Goal: Task Accomplishment & Management: Use online tool/utility

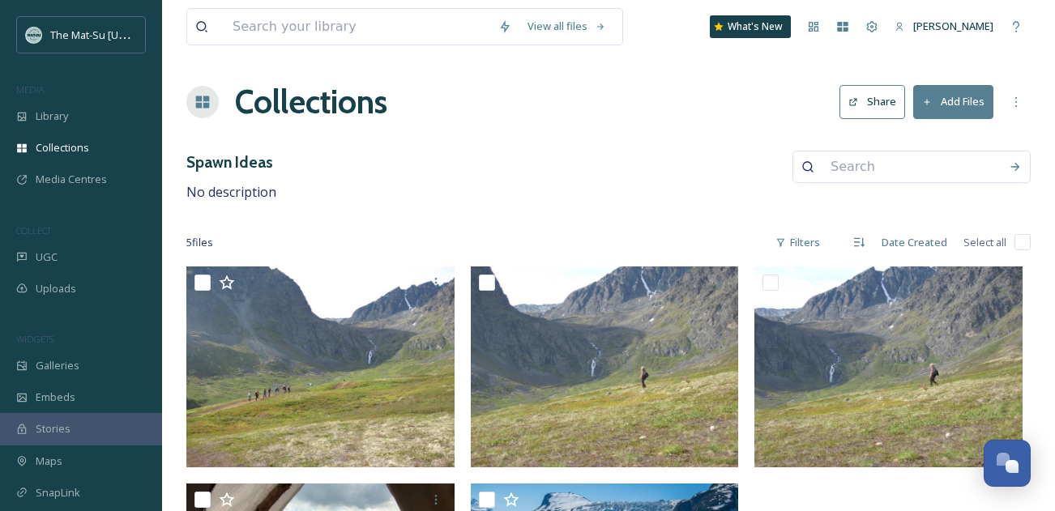
click at [950, 91] on button "Add Files" at bounding box center [954, 101] width 80 height 33
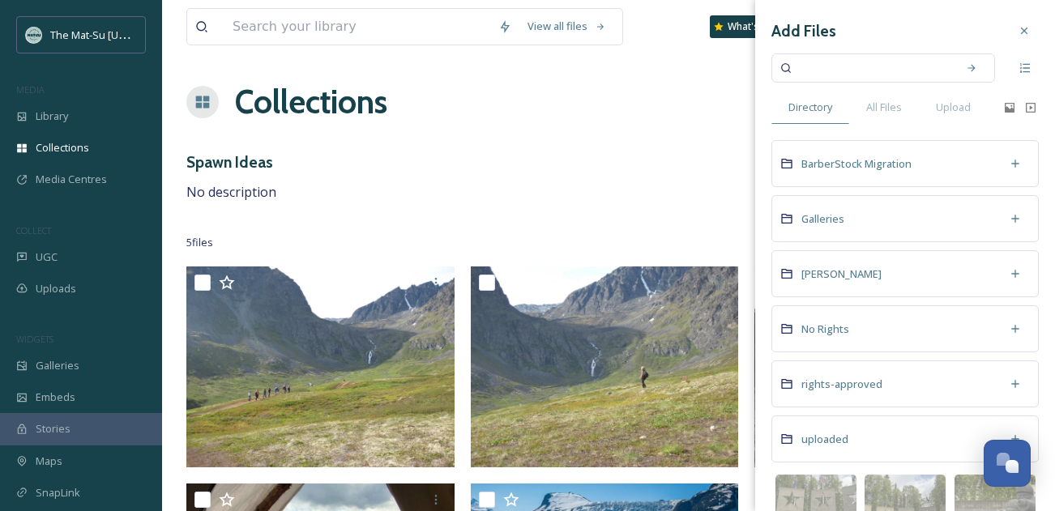
click at [633, 96] on div "Collections Share Add Files" at bounding box center [608, 102] width 845 height 49
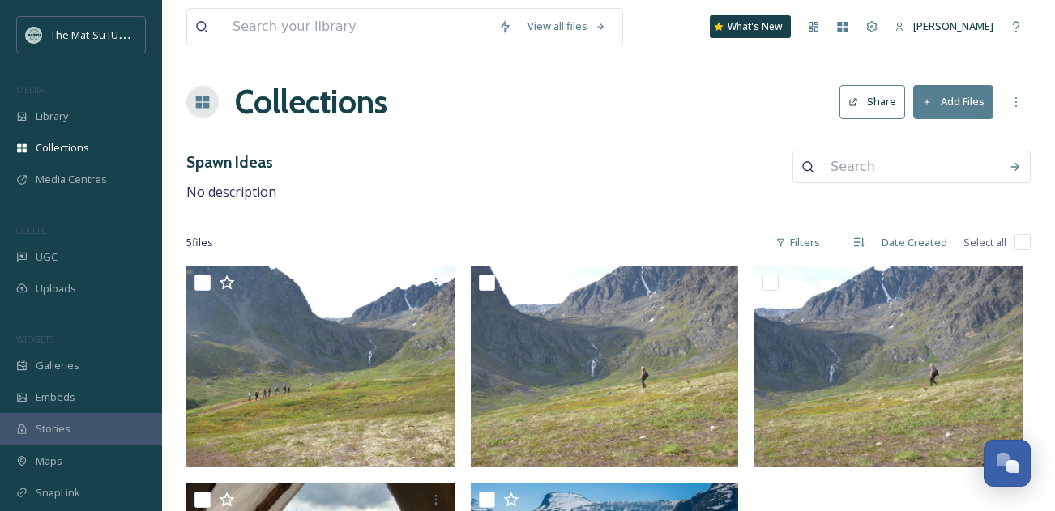
click at [981, 104] on button "Add Files" at bounding box center [954, 101] width 80 height 33
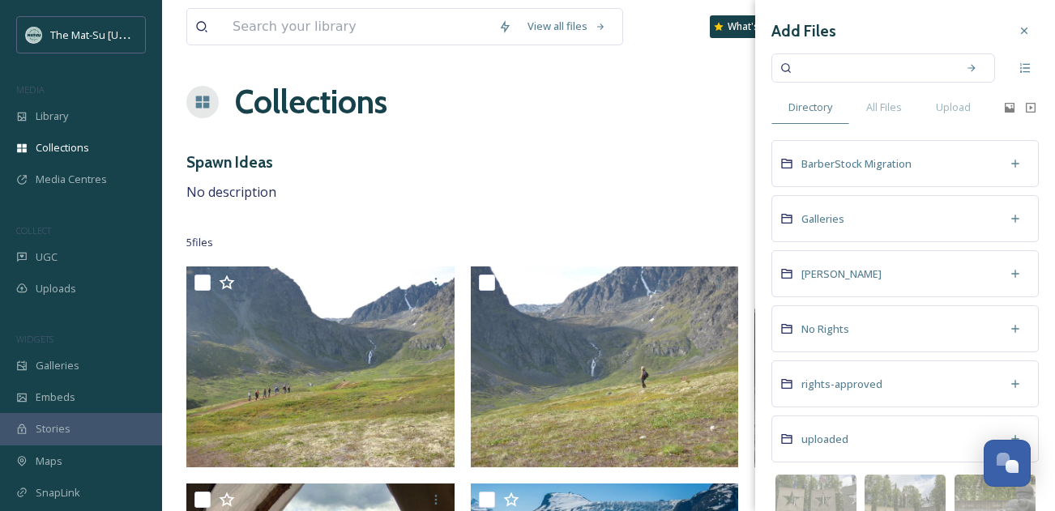
click at [554, 150] on div "View all files What's New [PERSON_NAME] Collections Share Add Files Spawn Ideas…" at bounding box center [608, 380] width 893 height 760
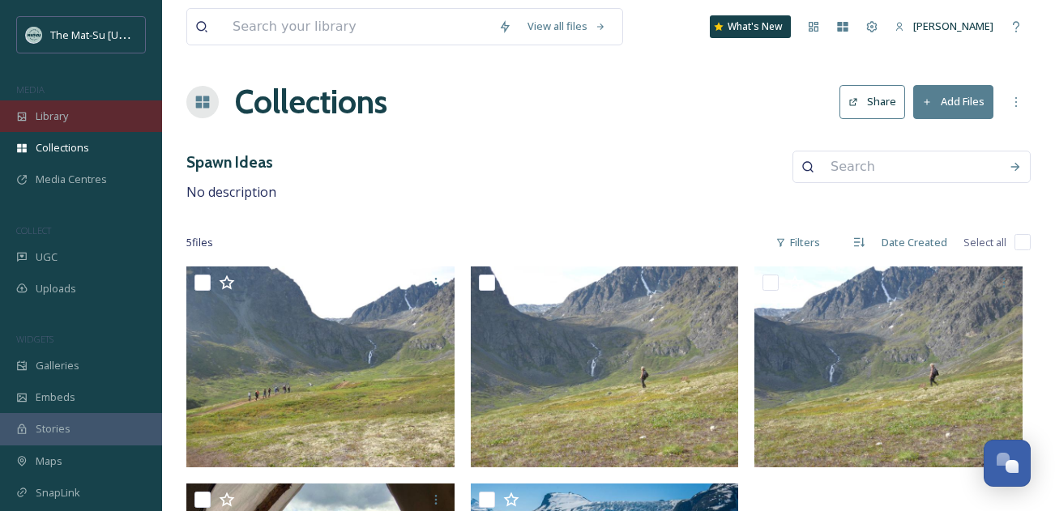
click at [56, 116] on span "Library" at bounding box center [52, 116] width 32 height 15
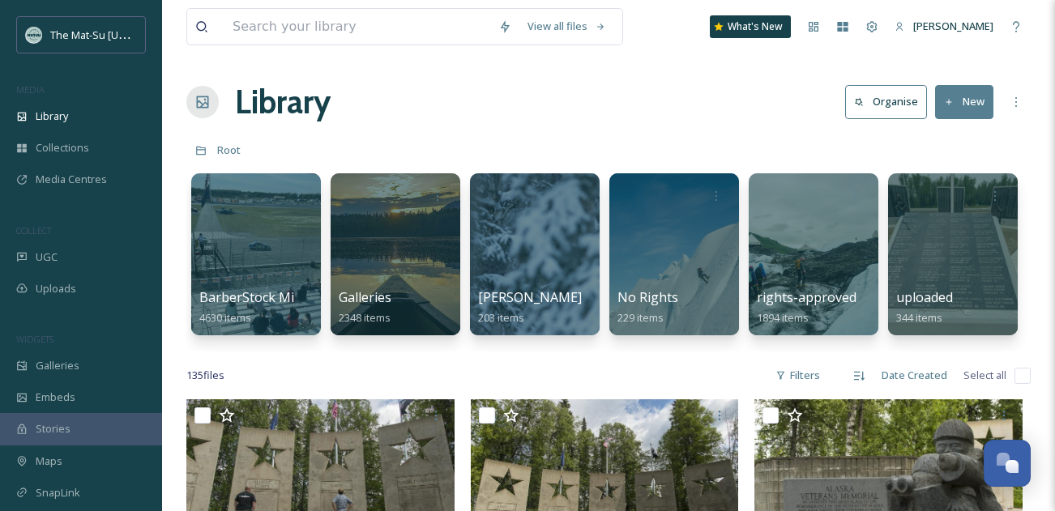
click at [944, 94] on button "New" at bounding box center [964, 101] width 58 height 33
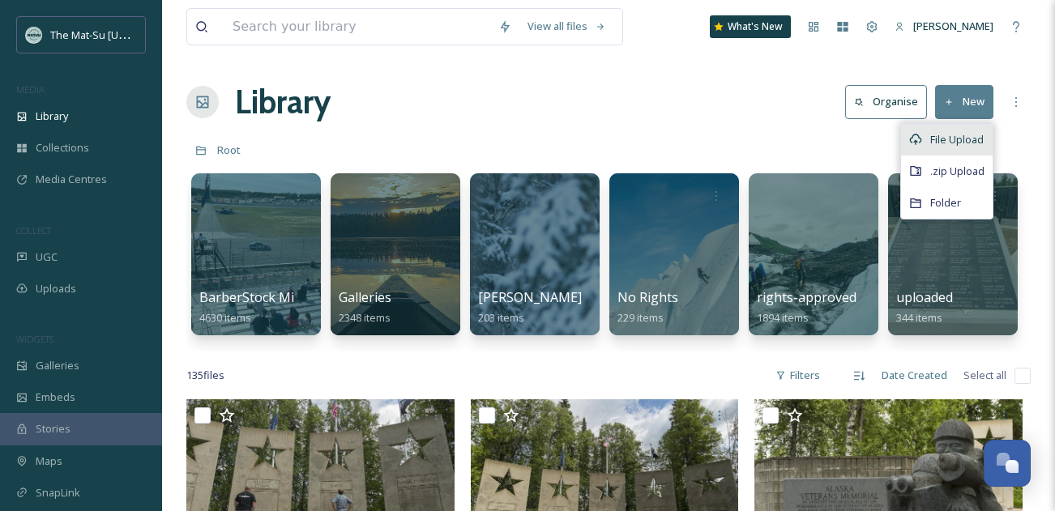
click at [957, 138] on span "File Upload" at bounding box center [957, 139] width 53 height 15
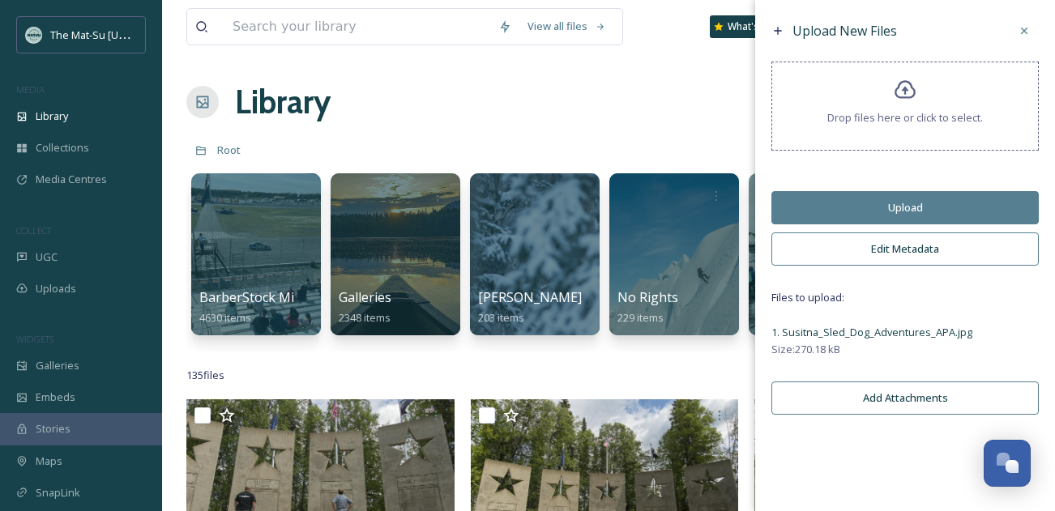
click at [936, 250] on button "Edit Metadata" at bounding box center [905, 249] width 267 height 33
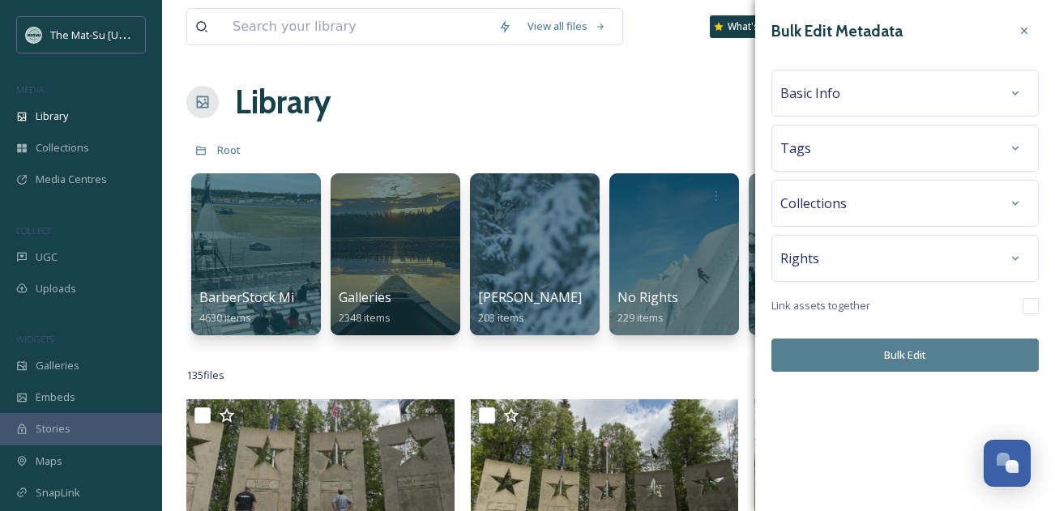
click at [847, 94] on div "Basic Info" at bounding box center [906, 93] width 250 height 29
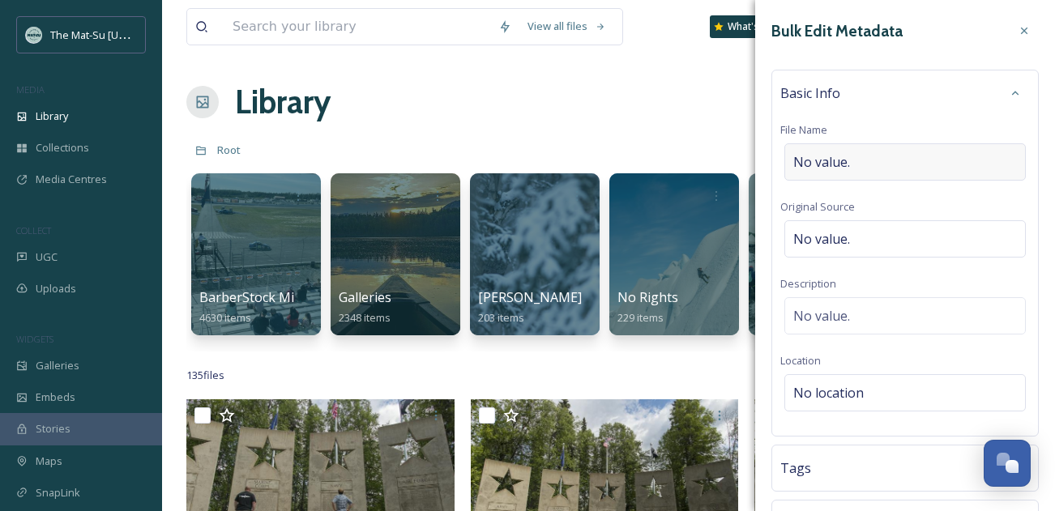
click at [887, 165] on div "No value." at bounding box center [906, 161] width 242 height 37
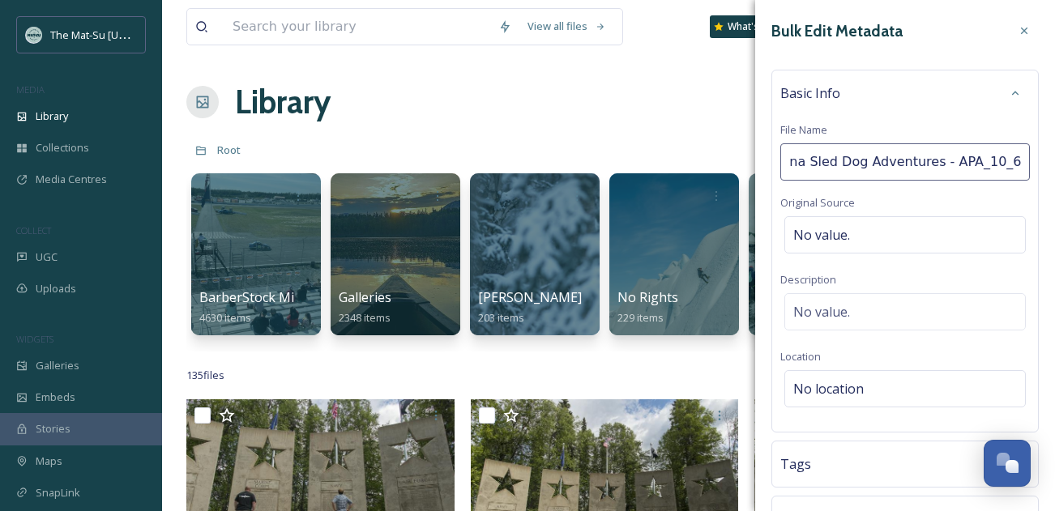
scroll to position [0, 39]
type input "Susitna Sled Dog Adventures - APA_10_6_2025"
click at [895, 233] on div "Basic Info File Name Susitna Sled Dog Adventures - APA_10_6_2025 Original Sourc…" at bounding box center [905, 251] width 267 height 363
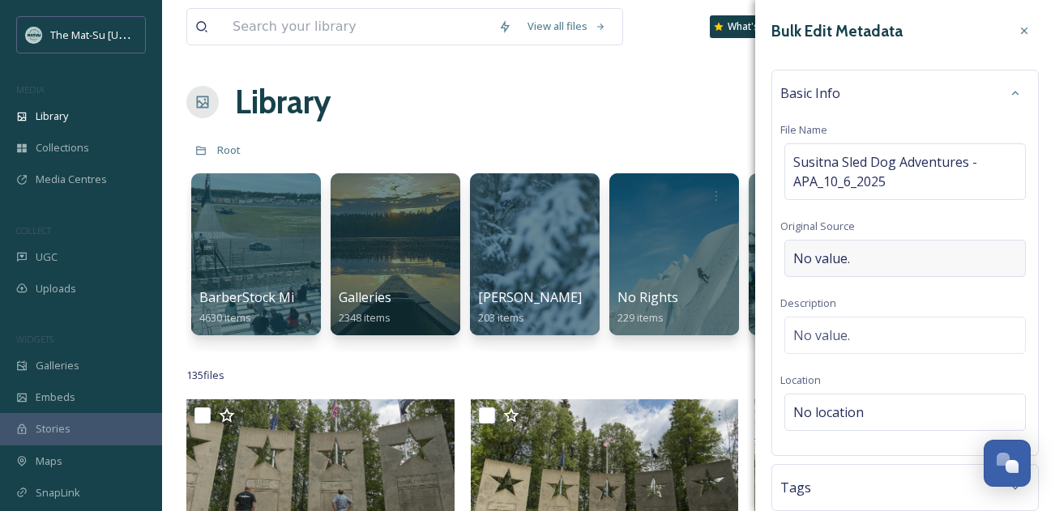
click at [878, 266] on div "No value." at bounding box center [906, 258] width 242 height 37
type input "[PERSON_NAME] [PERSON_NAME] Photography"
click at [888, 328] on div "No value." at bounding box center [906, 331] width 242 height 37
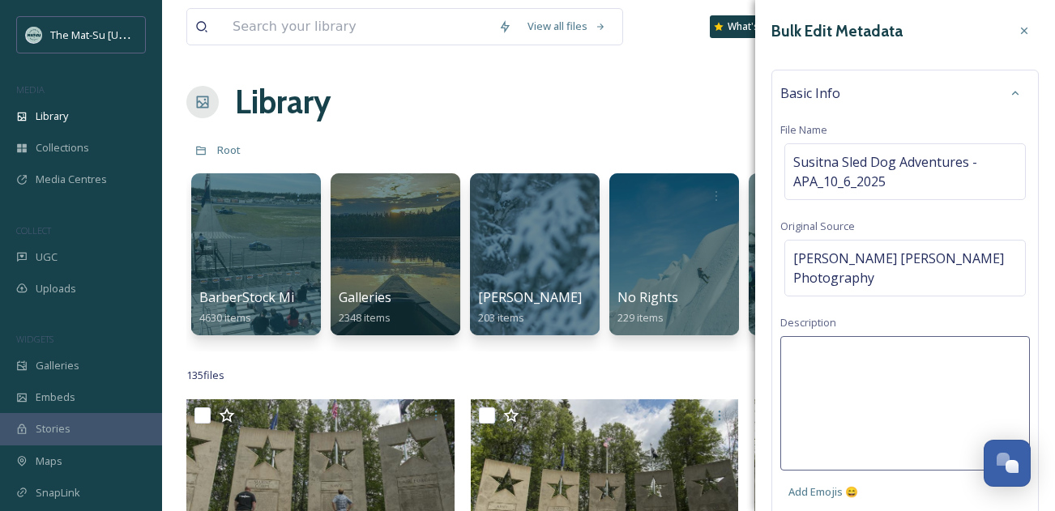
click at [888, 336] on textarea at bounding box center [906, 403] width 250 height 135
type textarea "L"
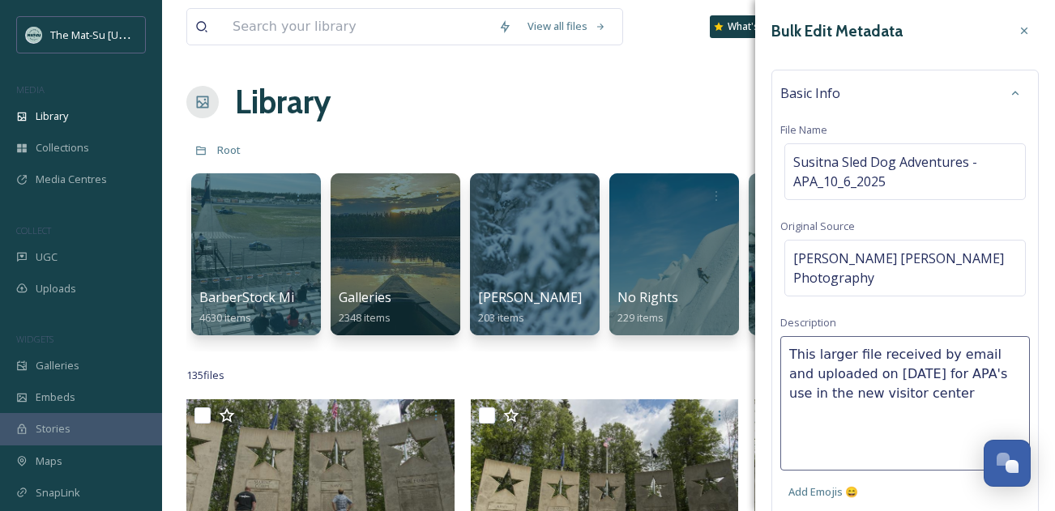
type textarea "This larger file received by email and uploaded on [DATE] for APA's use in the …"
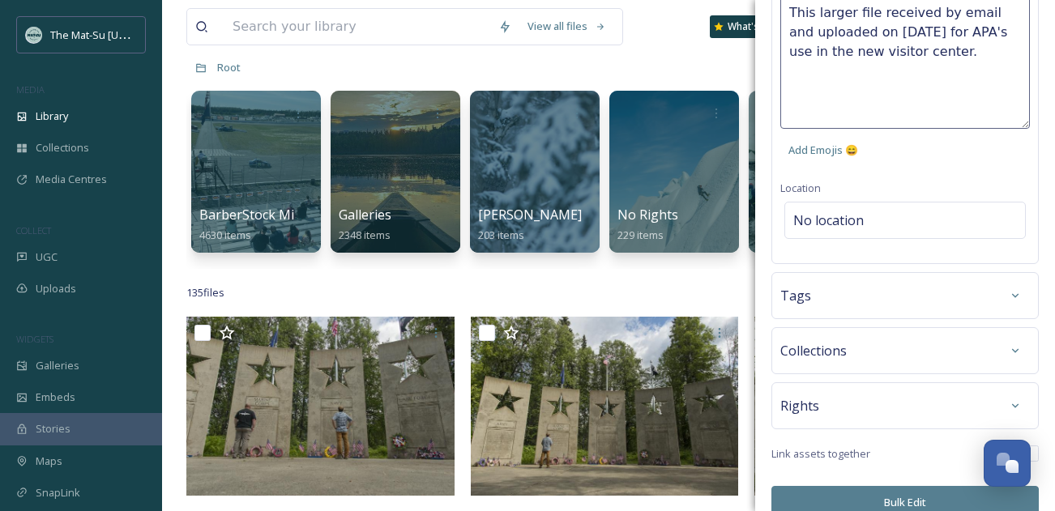
scroll to position [114, 0]
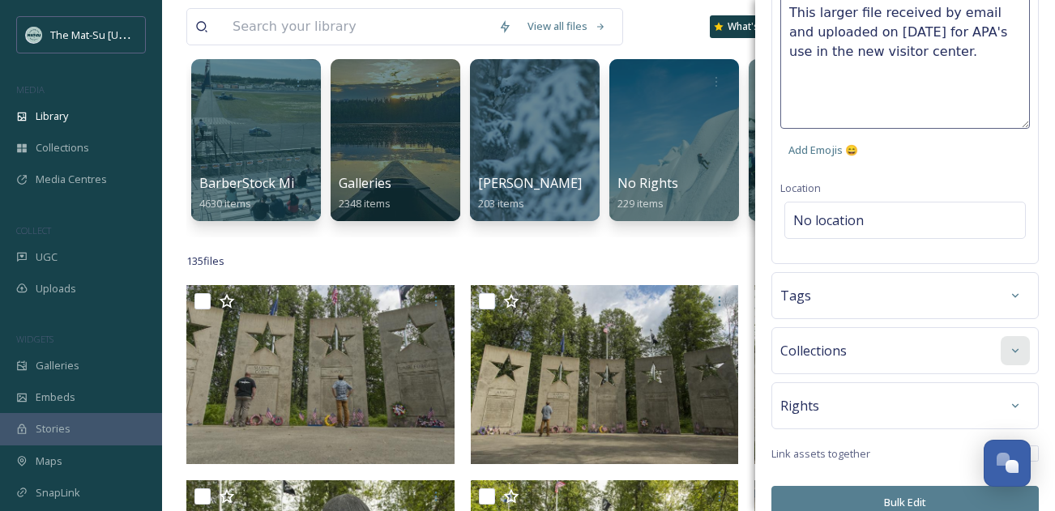
click at [1016, 345] on icon at bounding box center [1015, 351] width 13 height 13
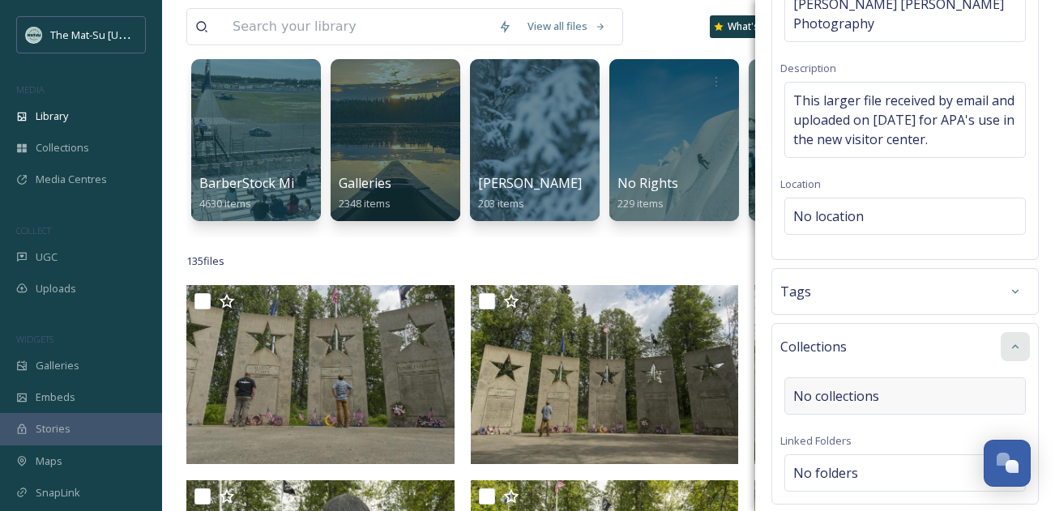
click at [798, 387] on span "No collections" at bounding box center [837, 396] width 86 height 19
click at [798, 387] on input at bounding box center [883, 405] width 178 height 36
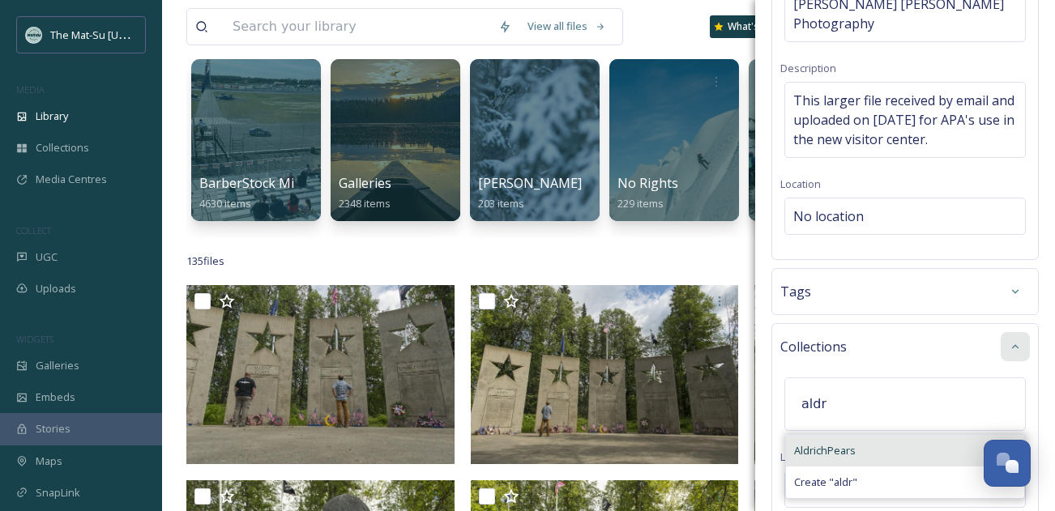
type input "aldr"
click at [830, 443] on span "AldrichPears" at bounding box center [825, 450] width 62 height 15
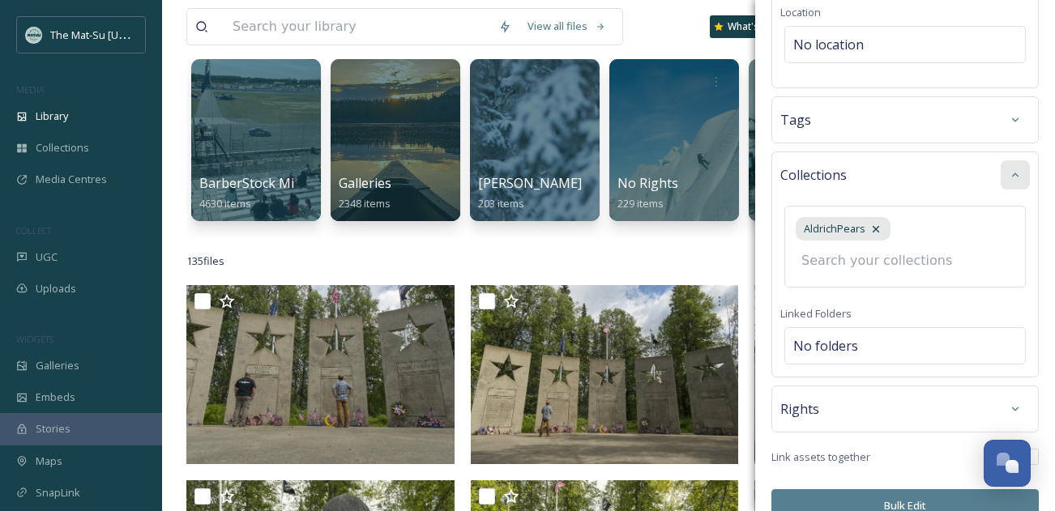
scroll to position [434, 0]
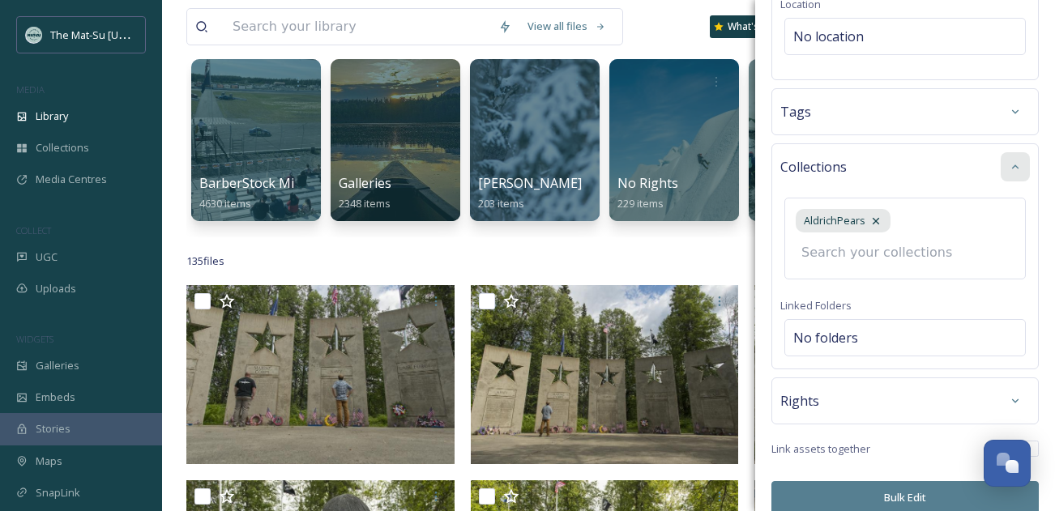
click at [955, 387] on div "Rights" at bounding box center [906, 401] width 250 height 29
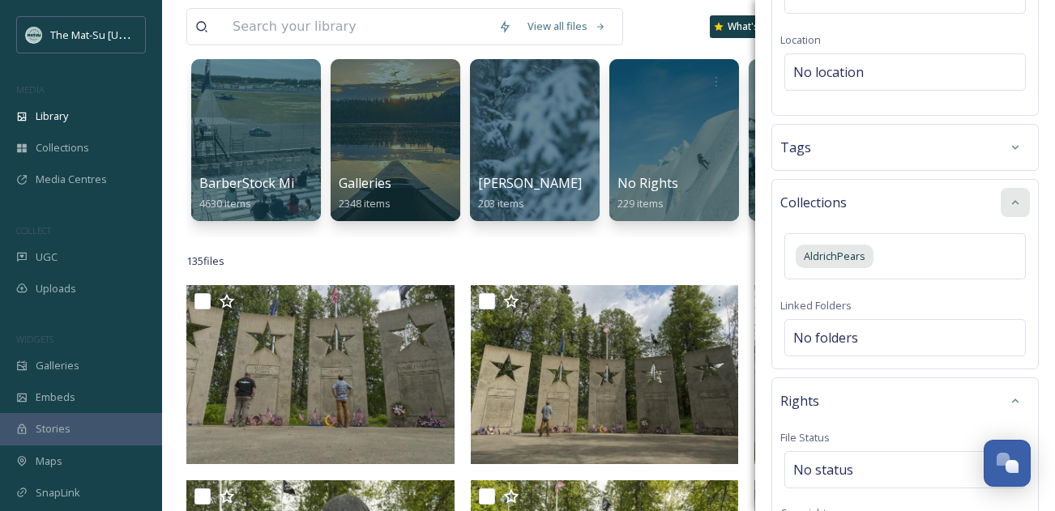
click at [799, 392] on span "Rights" at bounding box center [800, 401] width 39 height 19
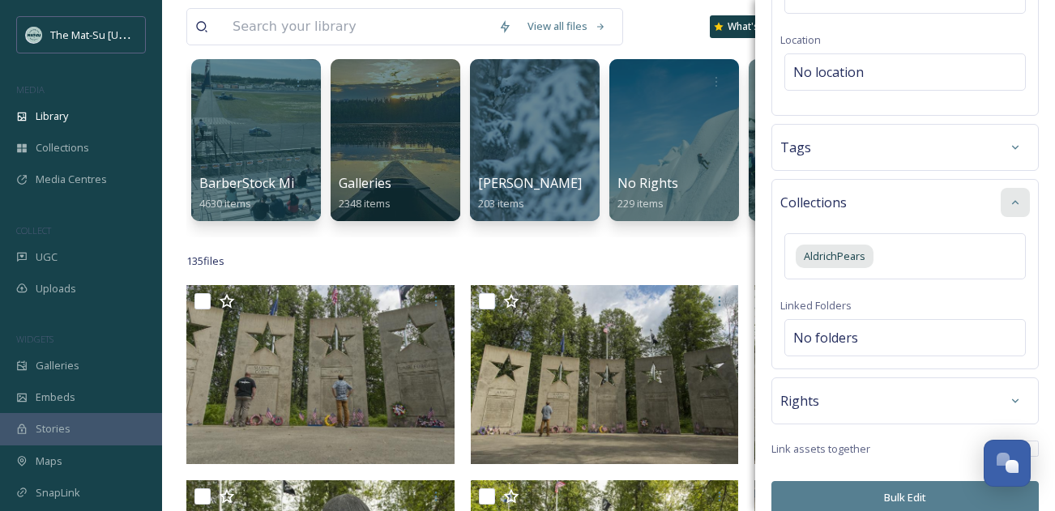
click at [799, 392] on span "Rights" at bounding box center [800, 401] width 39 height 19
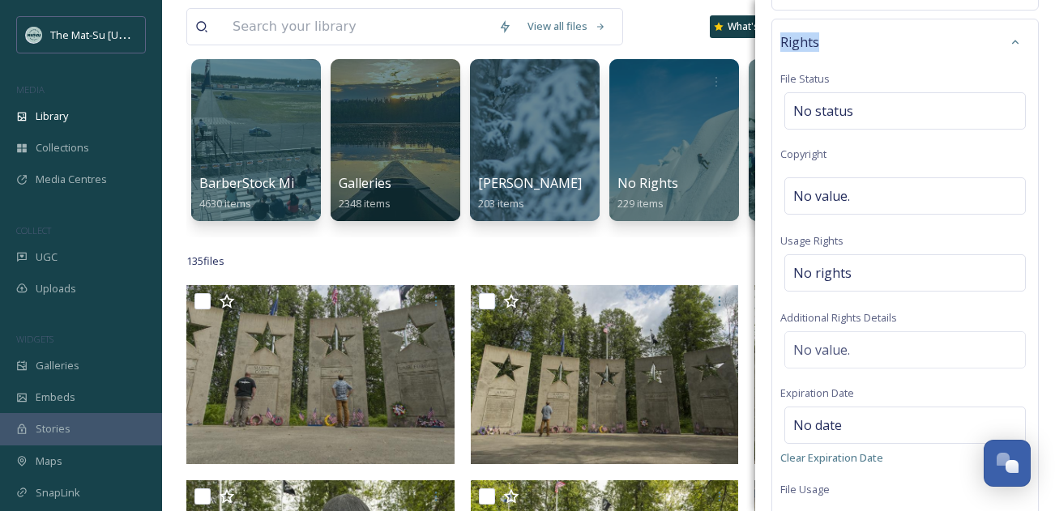
scroll to position [760, 0]
click at [798, 185] on span "No value." at bounding box center [822, 194] width 57 height 19
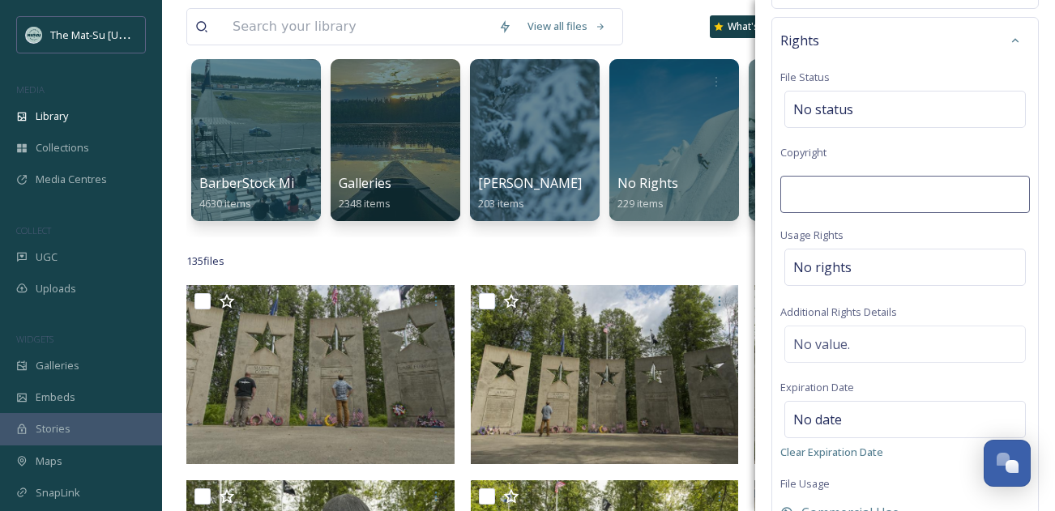
type input "[PERSON_NAME] [PERSON_NAME] Photography"
click at [804, 258] on span "No rights" at bounding box center [823, 267] width 58 height 19
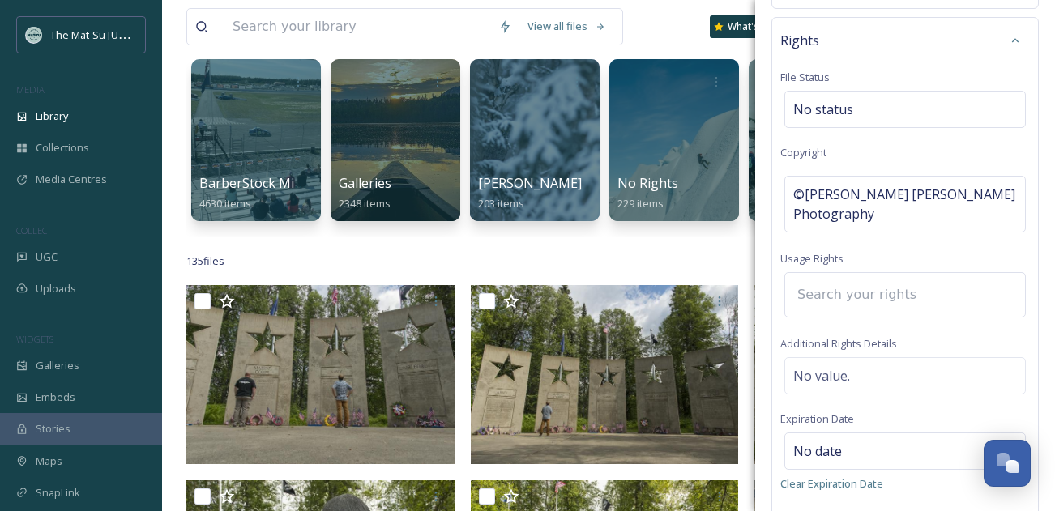
click at [804, 277] on input at bounding box center [879, 295] width 178 height 36
type input "c"
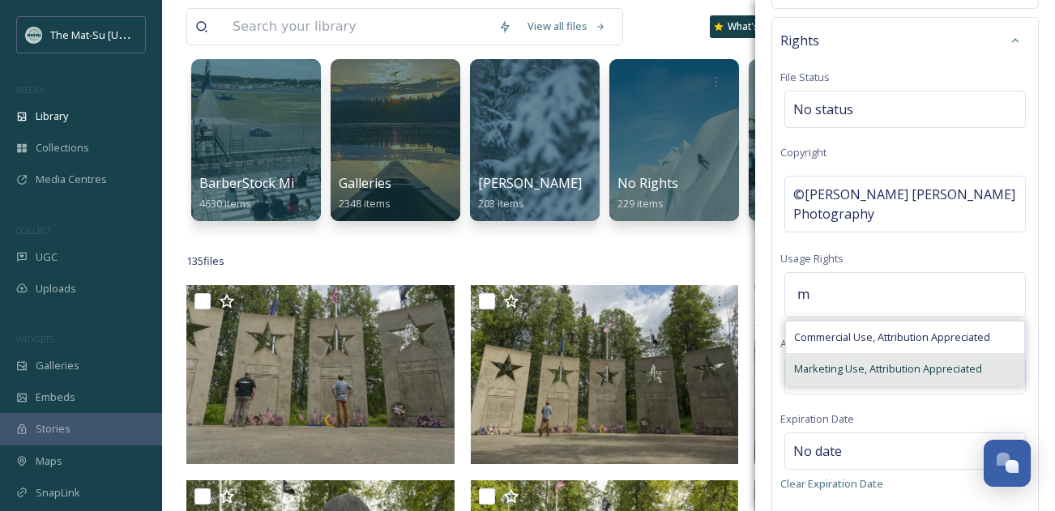
type input "m"
click at [814, 362] on span "Marketing Use, Attribution Appreciated" at bounding box center [888, 369] width 188 height 15
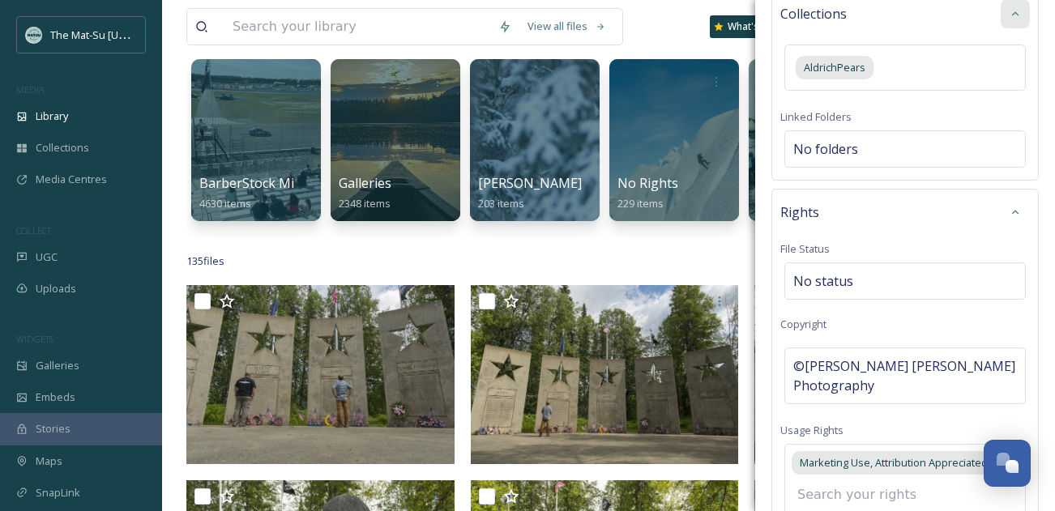
scroll to position [907, 0]
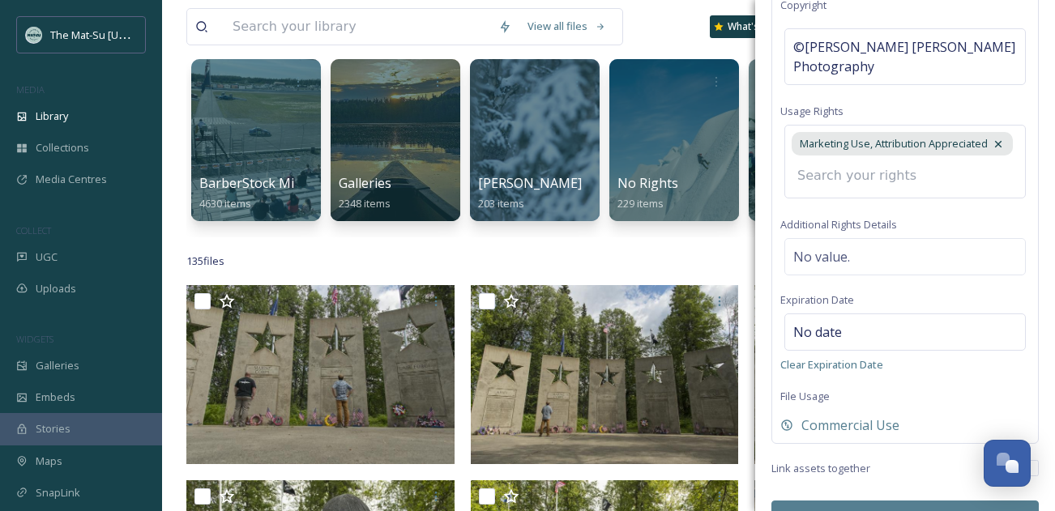
click at [914, 501] on button "Bulk Edit" at bounding box center [905, 517] width 267 height 33
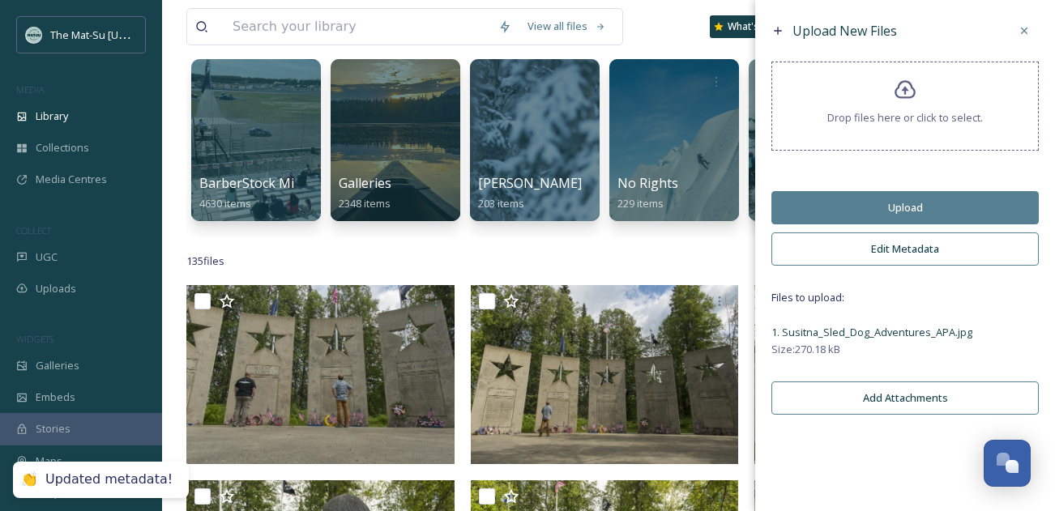
click at [904, 208] on button "Upload" at bounding box center [905, 207] width 267 height 33
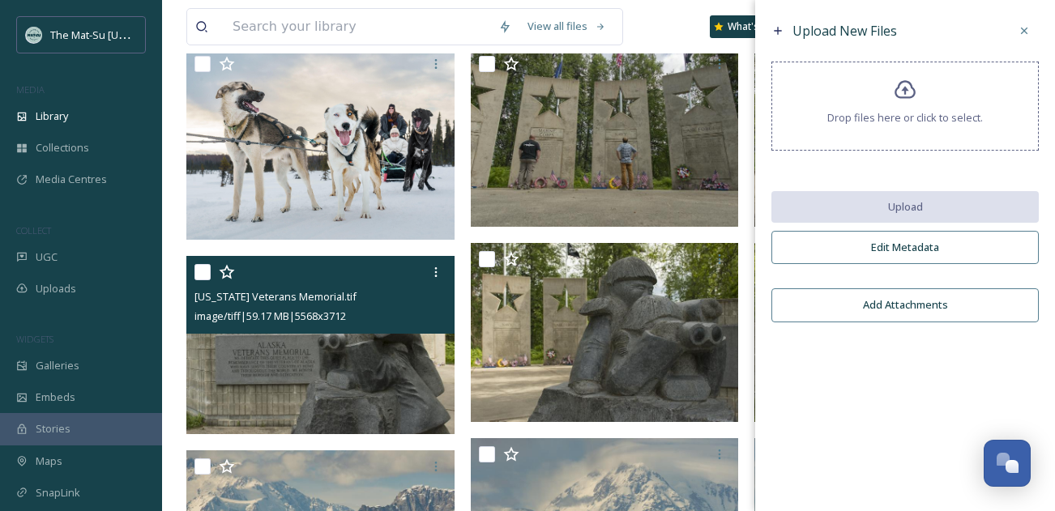
scroll to position [345, 0]
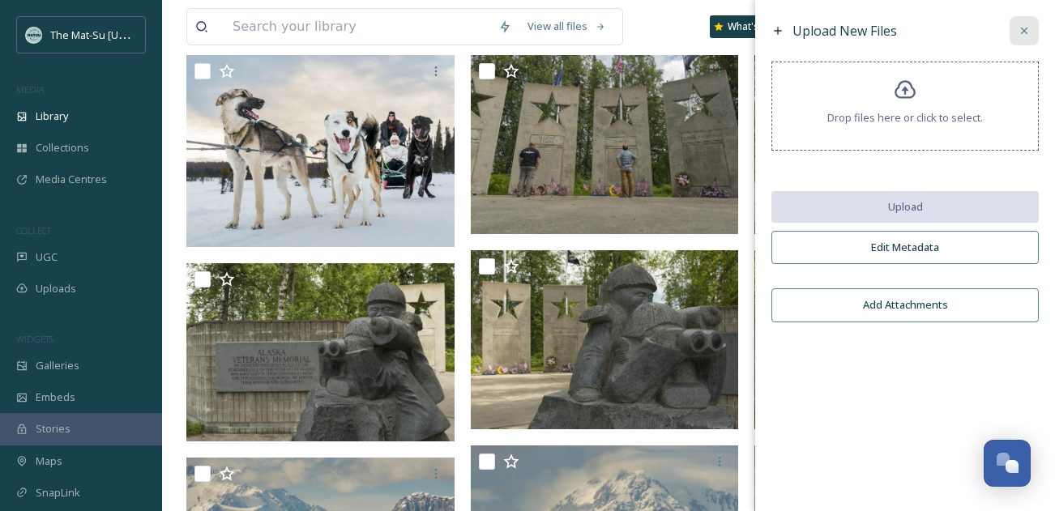
click at [1028, 31] on icon at bounding box center [1024, 30] width 13 height 13
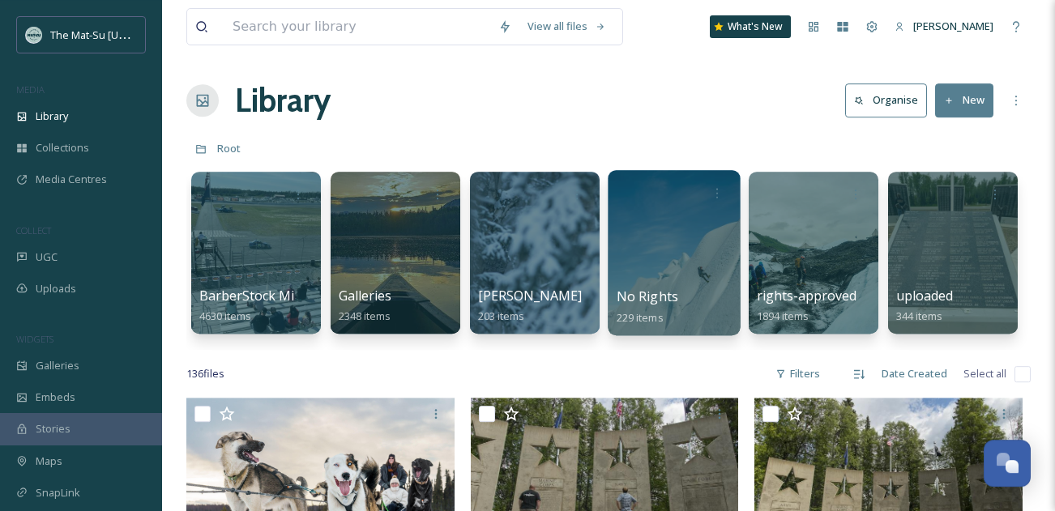
scroll to position [0, 0]
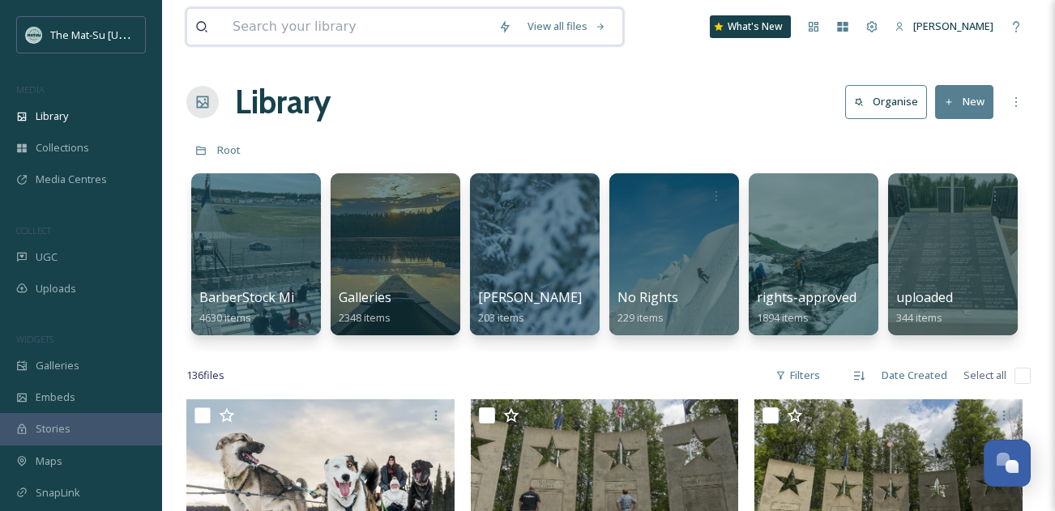
click at [303, 39] on input at bounding box center [358, 27] width 266 height 36
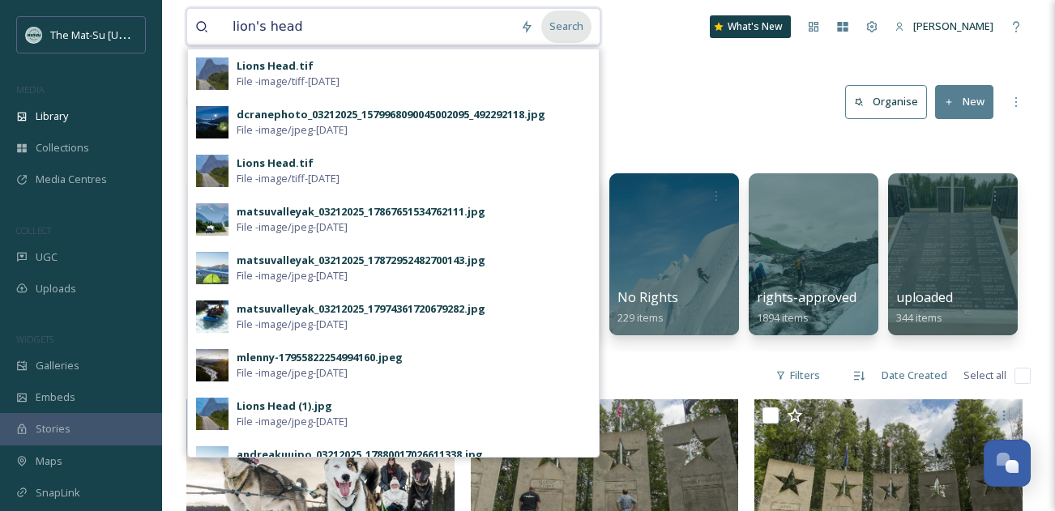
type input "lion's head"
click at [583, 23] on div "Search" at bounding box center [566, 27] width 50 height 32
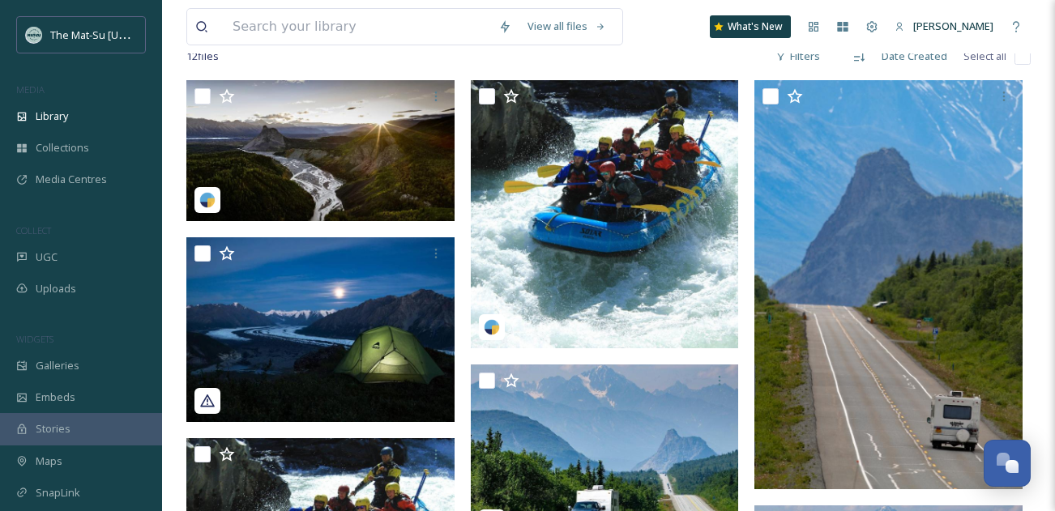
scroll to position [83, 0]
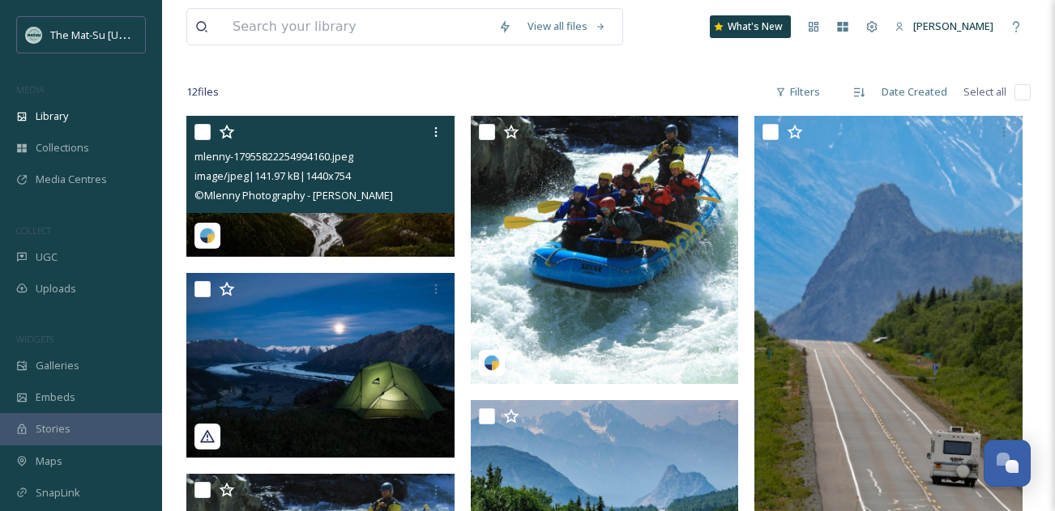
click at [332, 221] on img at bounding box center [320, 186] width 268 height 141
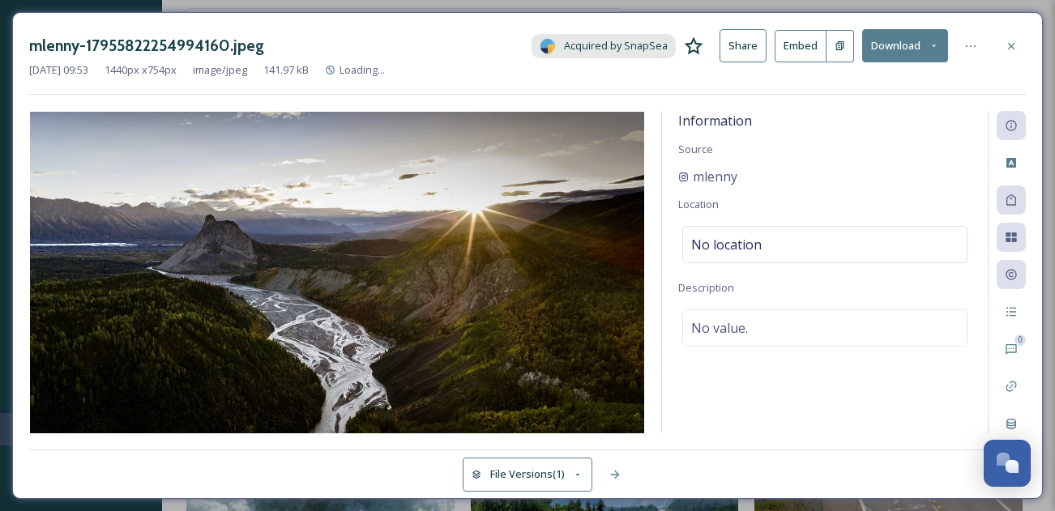
click at [584, 473] on icon at bounding box center [578, 475] width 11 height 11
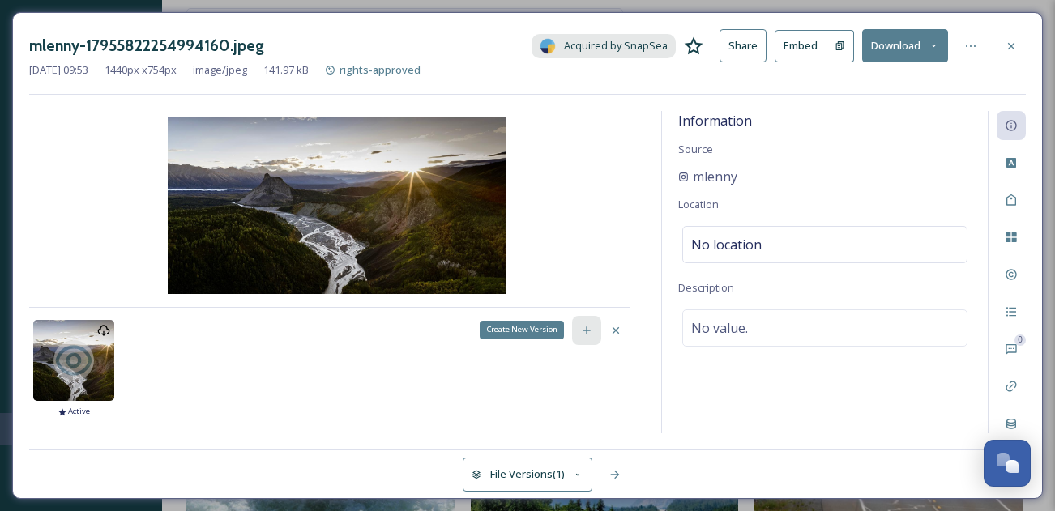
click at [592, 329] on icon at bounding box center [586, 330] width 13 height 13
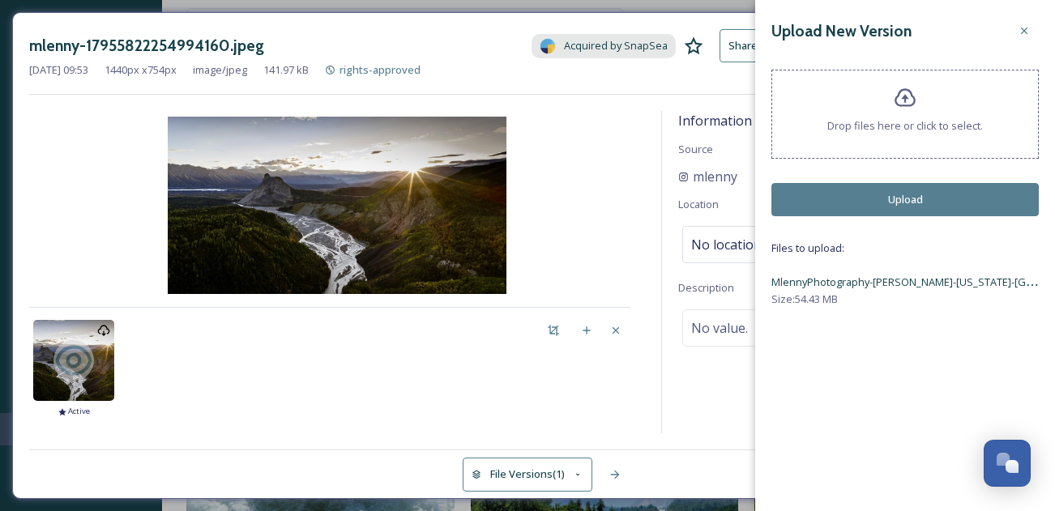
click at [909, 199] on button "Upload" at bounding box center [905, 199] width 267 height 33
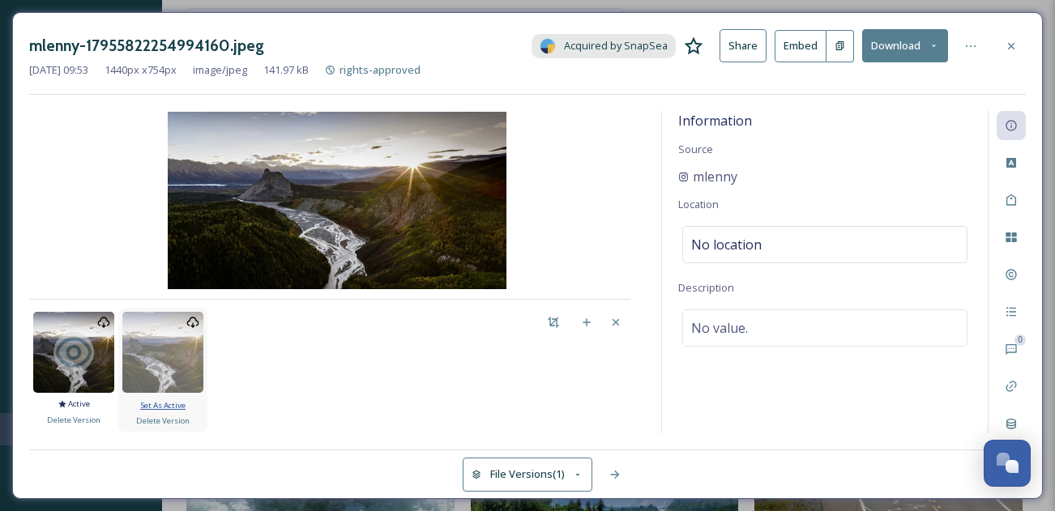
click at [164, 403] on span "Set As Active" at bounding box center [162, 405] width 45 height 11
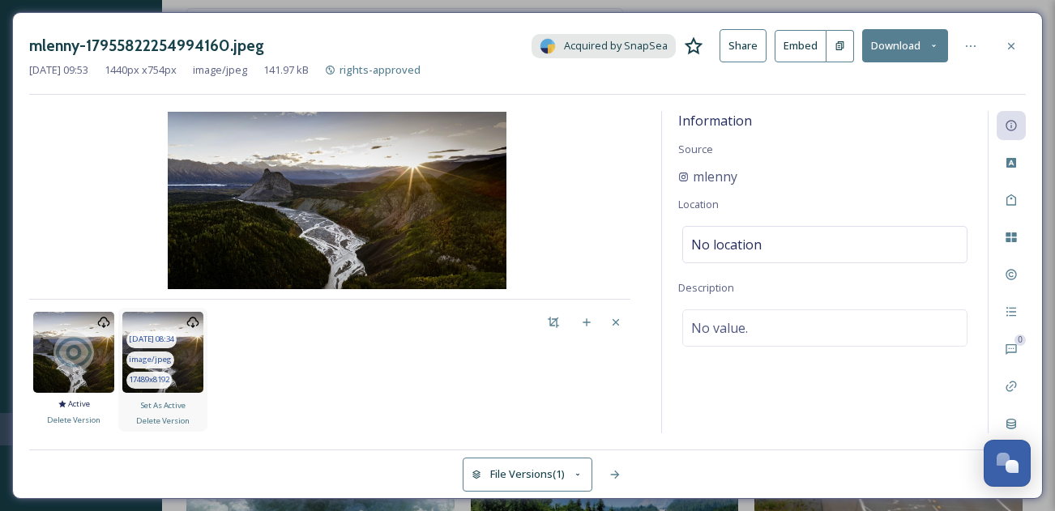
click at [191, 352] on img at bounding box center [162, 352] width 81 height 81
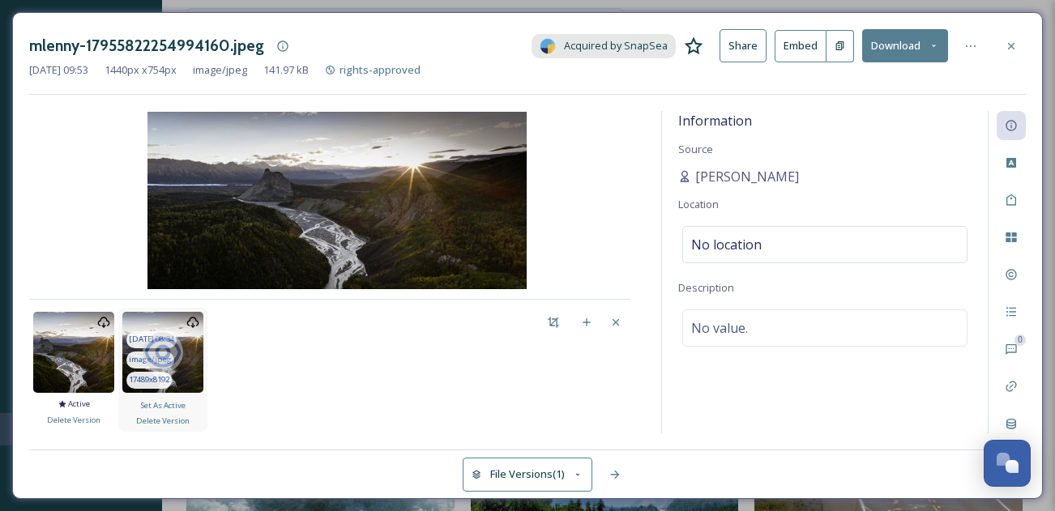
click at [192, 357] on div at bounding box center [162, 352] width 81 height 81
click at [195, 352] on div at bounding box center [162, 352] width 81 height 81
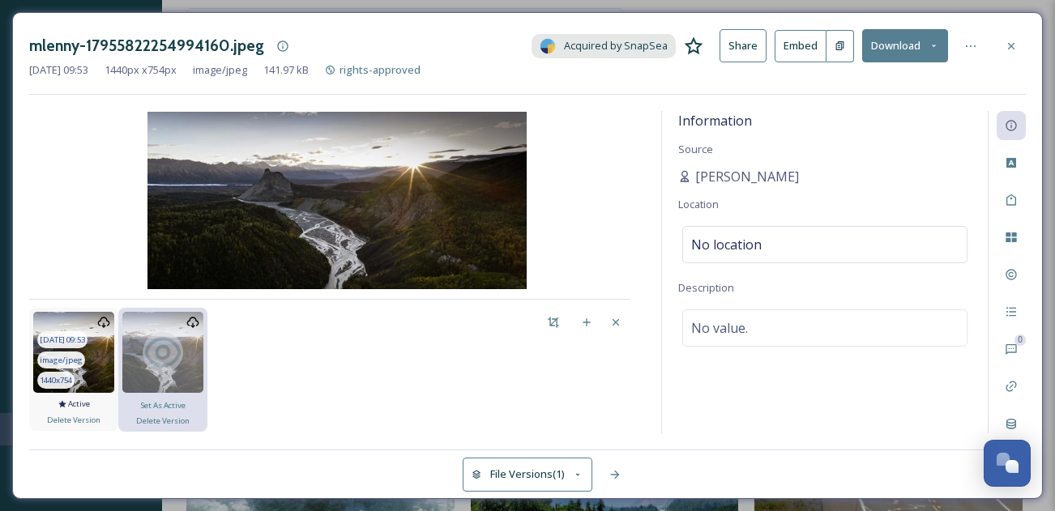
click at [102, 351] on img at bounding box center [73, 352] width 81 height 81
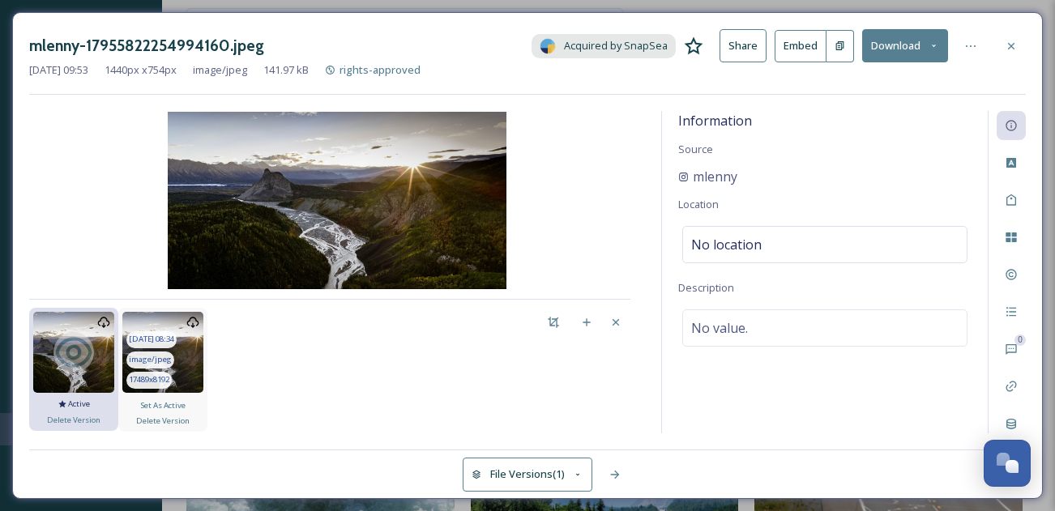
click at [193, 351] on img at bounding box center [162, 352] width 81 height 81
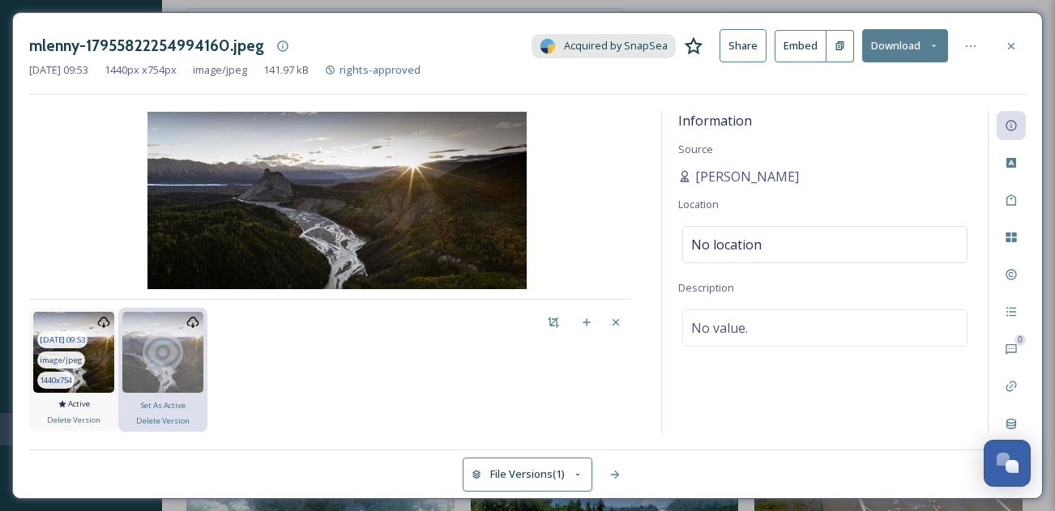
click at [101, 353] on img at bounding box center [73, 352] width 81 height 81
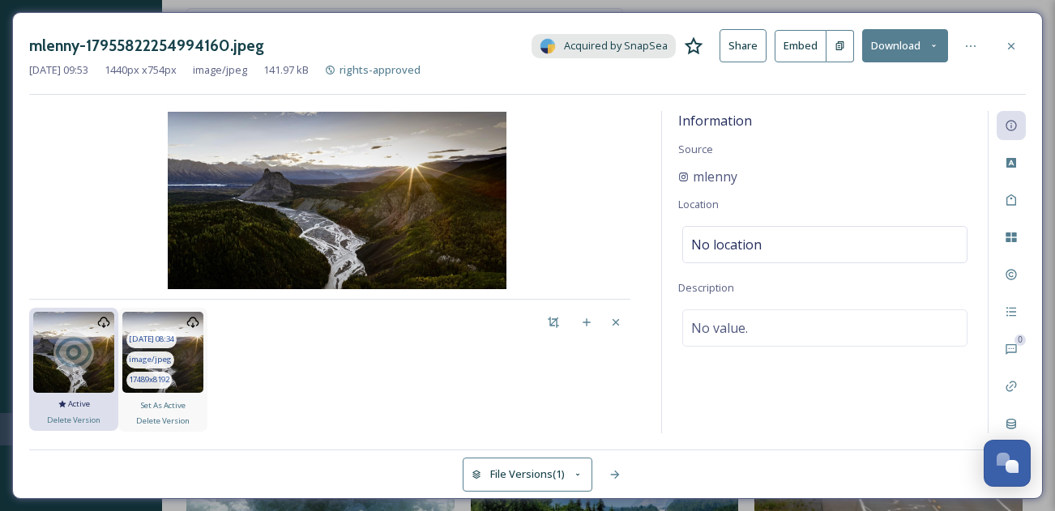
click at [193, 352] on img at bounding box center [162, 352] width 81 height 81
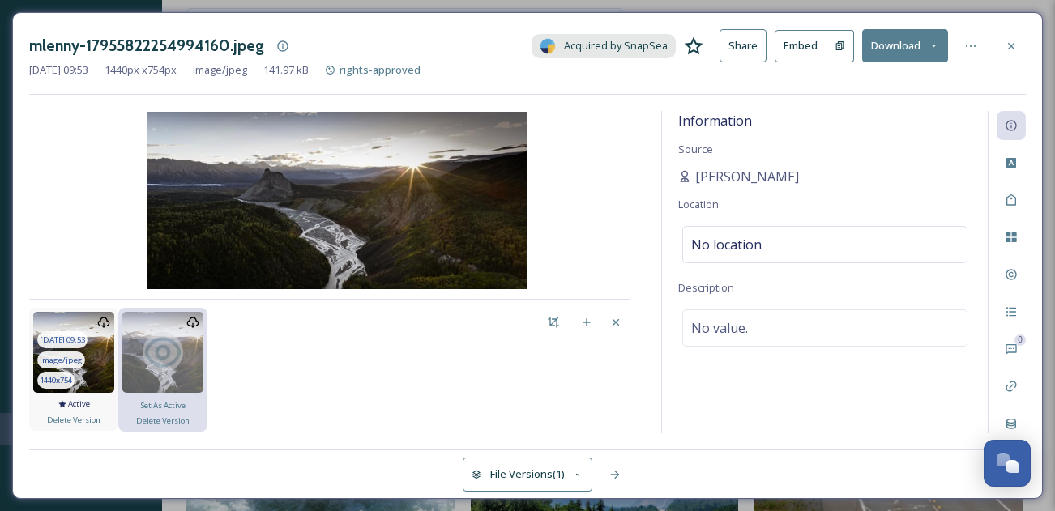
click at [103, 349] on img at bounding box center [73, 352] width 81 height 81
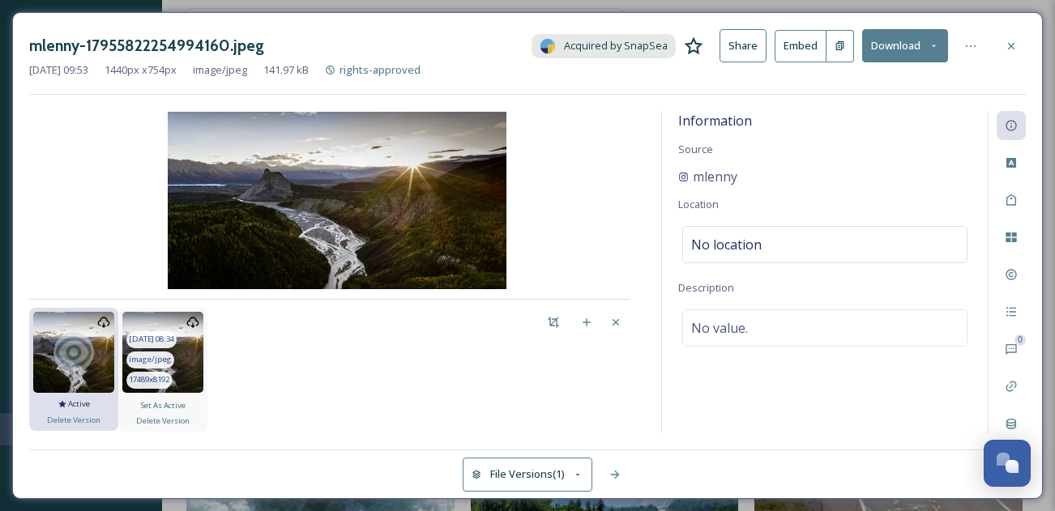
click at [198, 345] on img at bounding box center [162, 352] width 81 height 81
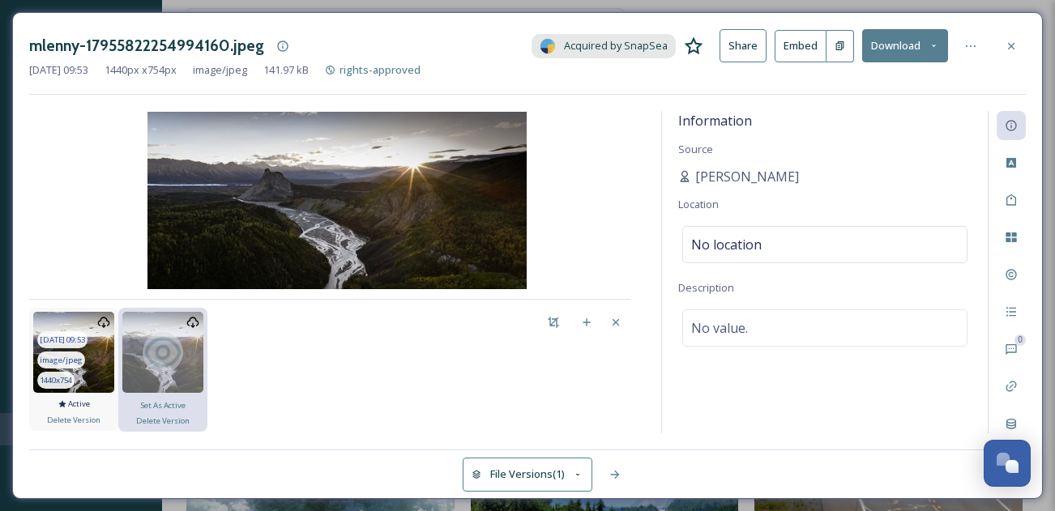
click at [99, 354] on img at bounding box center [73, 352] width 81 height 81
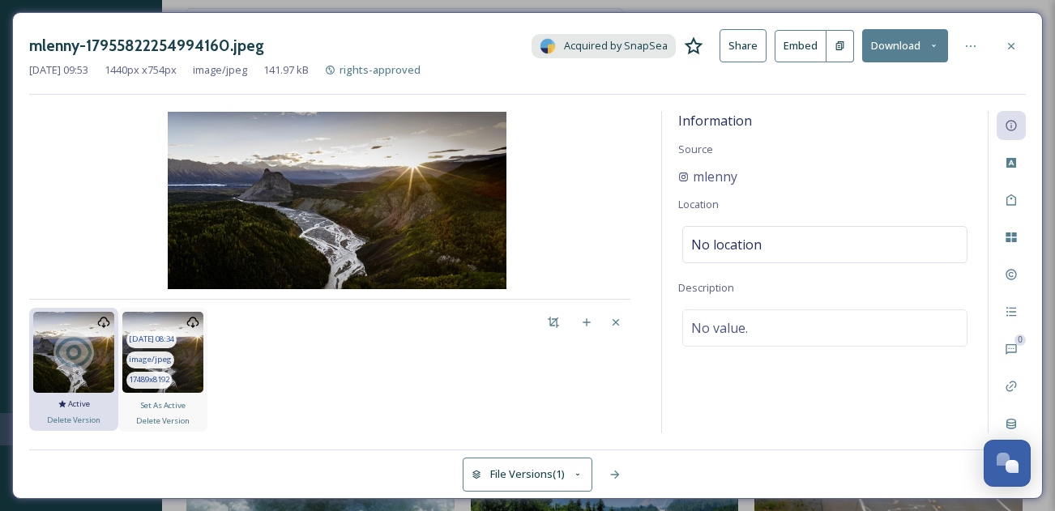
click at [191, 345] on img at bounding box center [162, 352] width 81 height 81
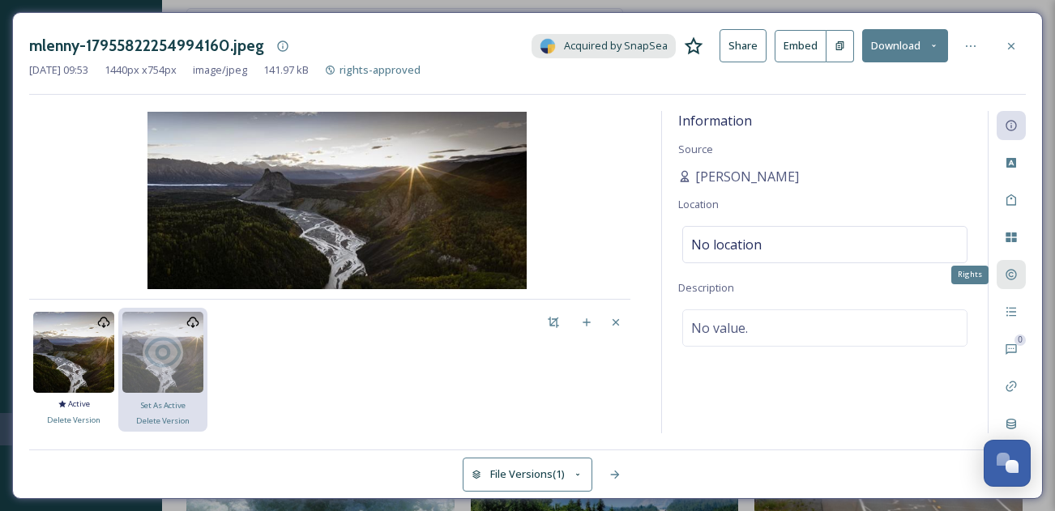
click at [1017, 267] on div "Rights" at bounding box center [1011, 274] width 29 height 29
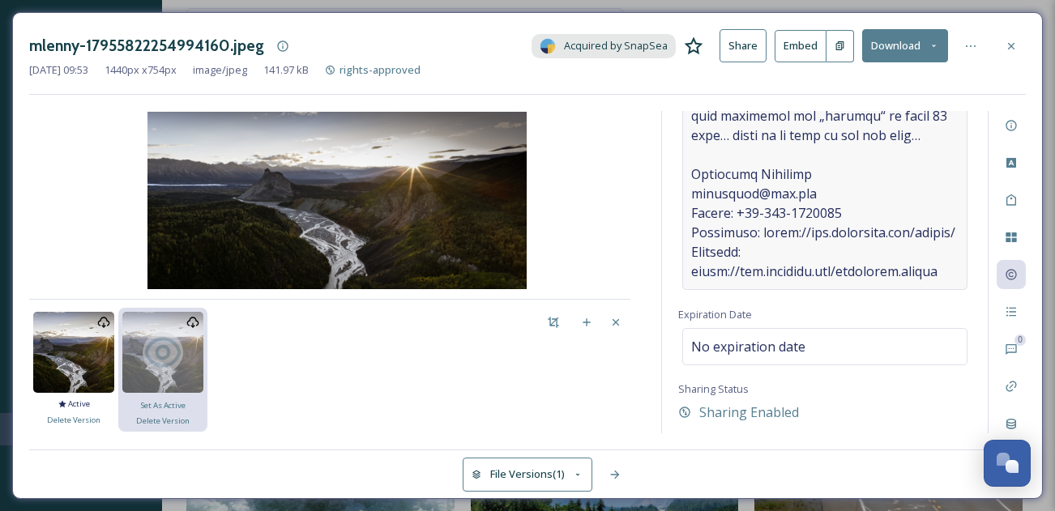
scroll to position [1444, 0]
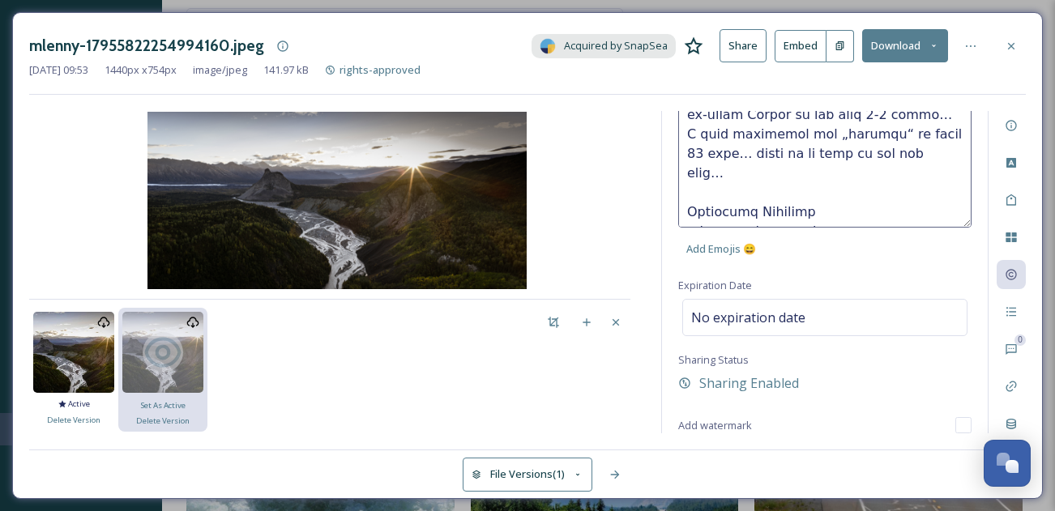
scroll to position [1051, 0]
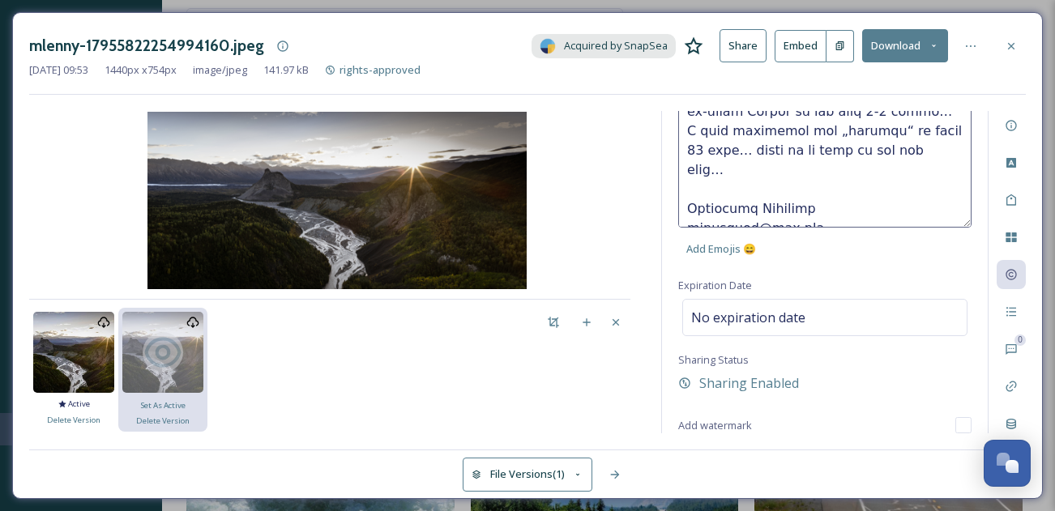
click at [815, 212] on textarea at bounding box center [824, 160] width 293 height 135
click at [559, 427] on div "[DATE] 09:53 image/jpeg 1440 x 754 Active Delete Version [DATE] 08:34 image/jpe…" at bounding box center [329, 371] width 601 height 126
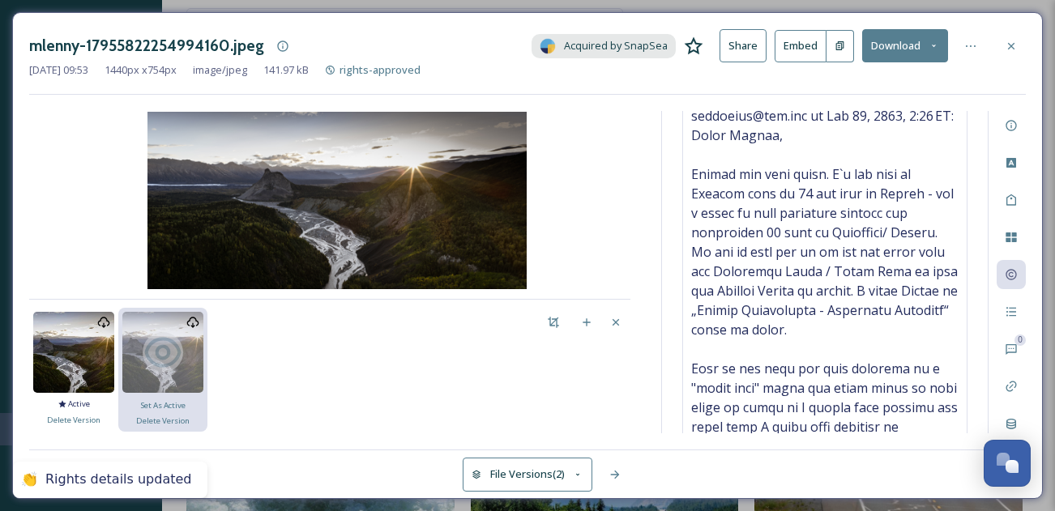
click at [354, 392] on div "[DATE] 09:53 image/jpeg 1440 x 754 Active Delete Version [DATE] 08:34 image/jpe…" at bounding box center [284, 370] width 510 height 124
click at [100, 353] on img at bounding box center [73, 352] width 81 height 81
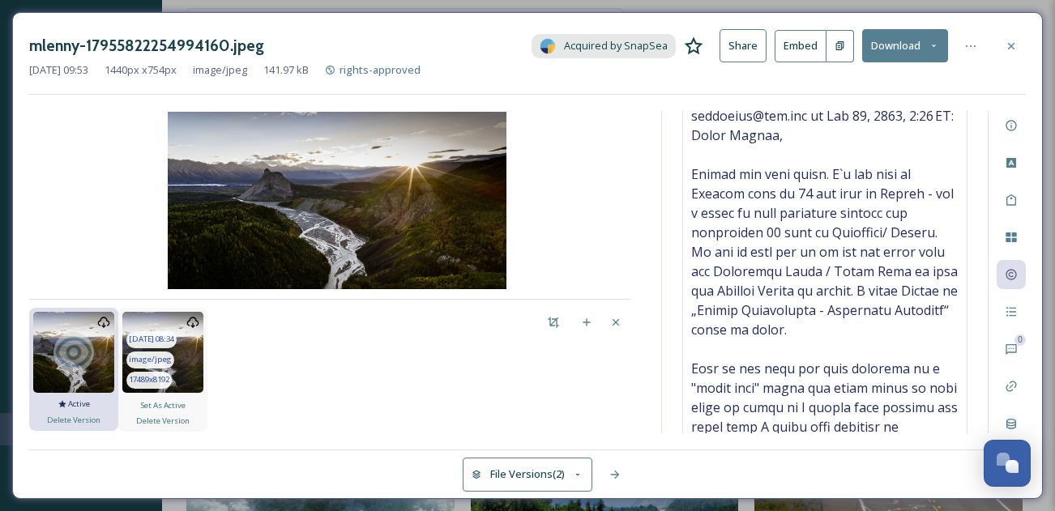
click at [191, 353] on img at bounding box center [162, 352] width 81 height 81
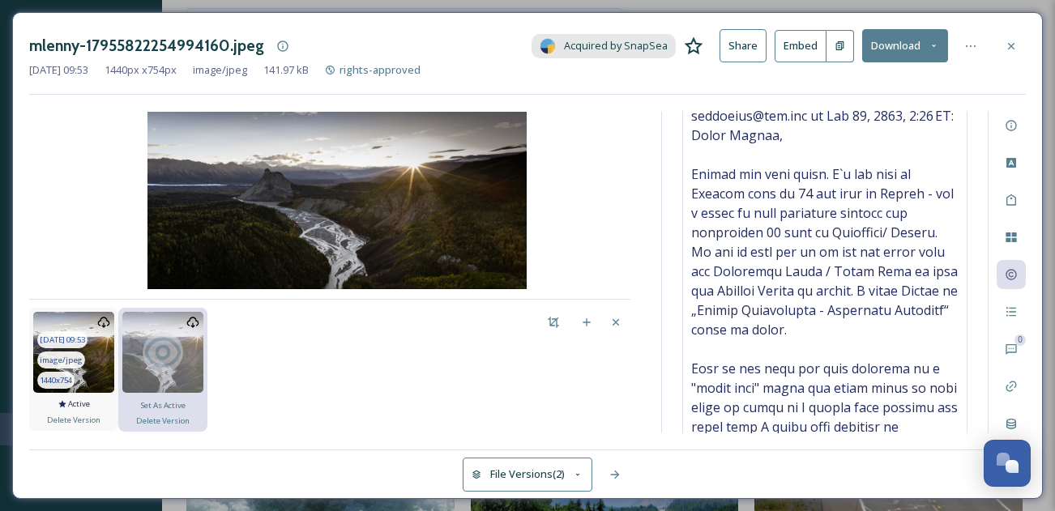
click at [98, 352] on img at bounding box center [73, 352] width 81 height 81
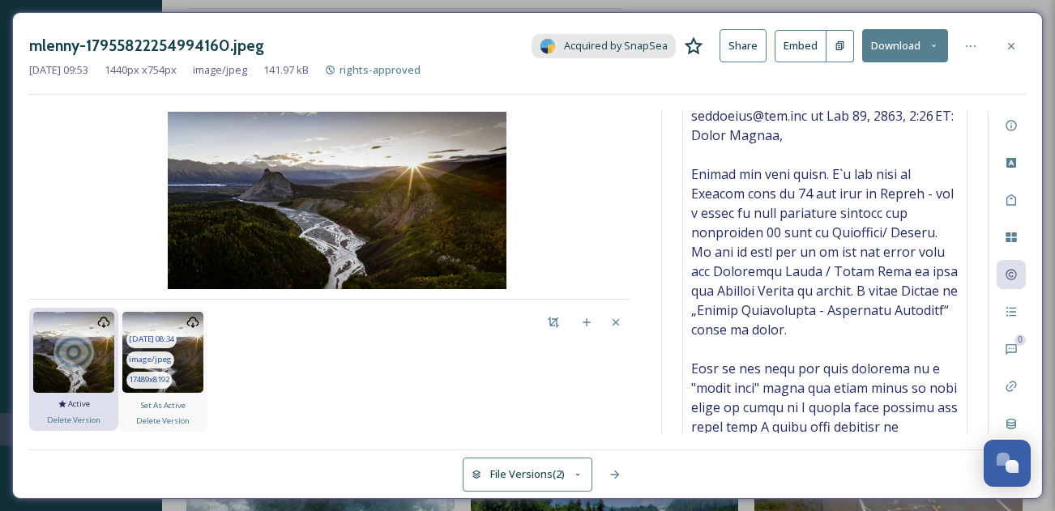
click at [193, 349] on img at bounding box center [162, 352] width 81 height 81
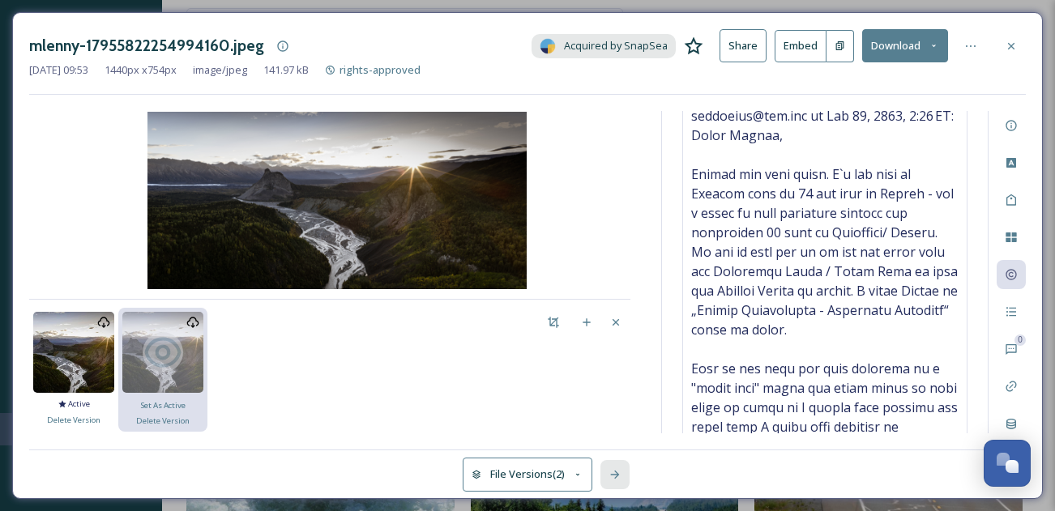
click at [614, 474] on icon at bounding box center [615, 475] width 13 height 13
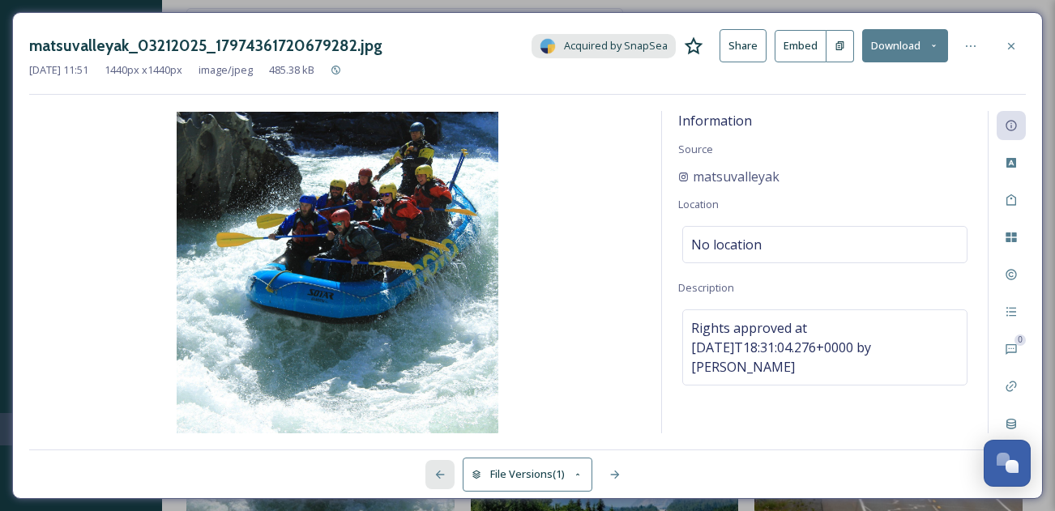
click at [436, 477] on icon at bounding box center [440, 475] width 13 height 13
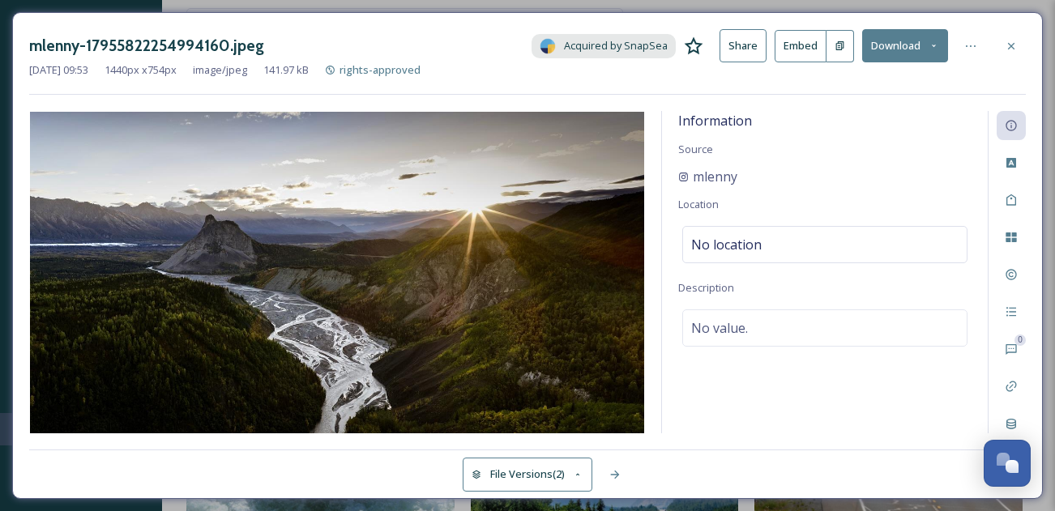
click at [538, 471] on button "File Versions (2)" at bounding box center [528, 474] width 130 height 33
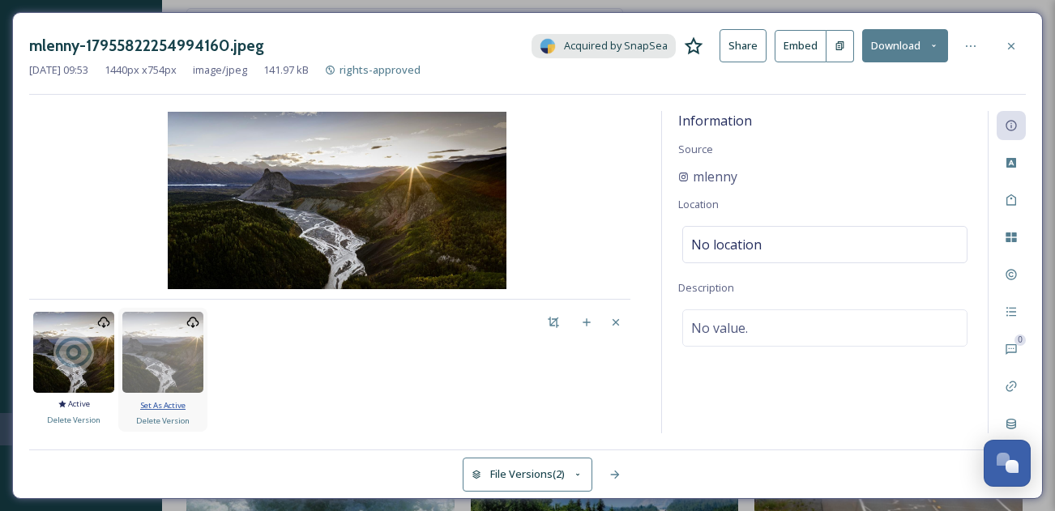
click at [169, 404] on span "Set As Active" at bounding box center [162, 405] width 45 height 11
click at [153, 404] on span "Set As Active" at bounding box center [162, 405] width 45 height 11
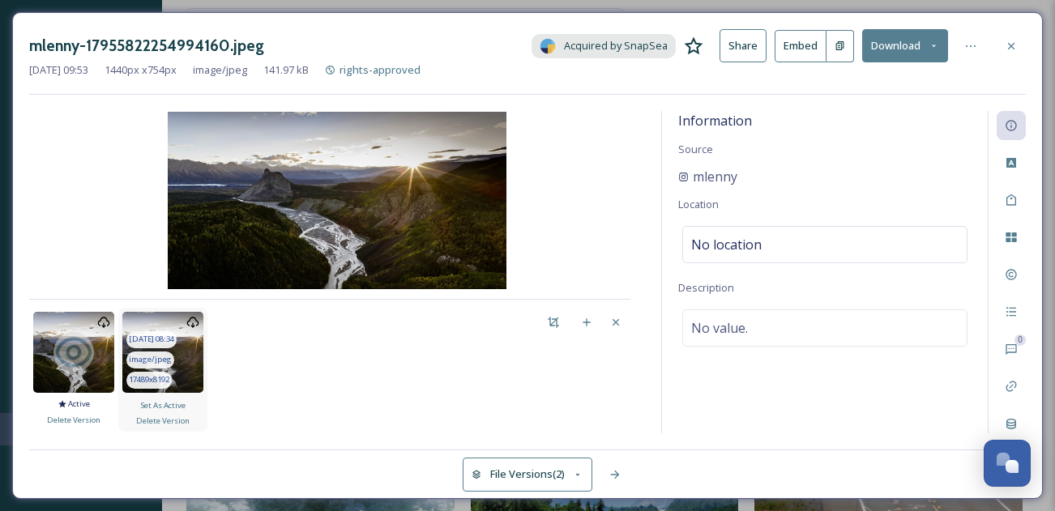
click at [188, 361] on img at bounding box center [162, 352] width 81 height 81
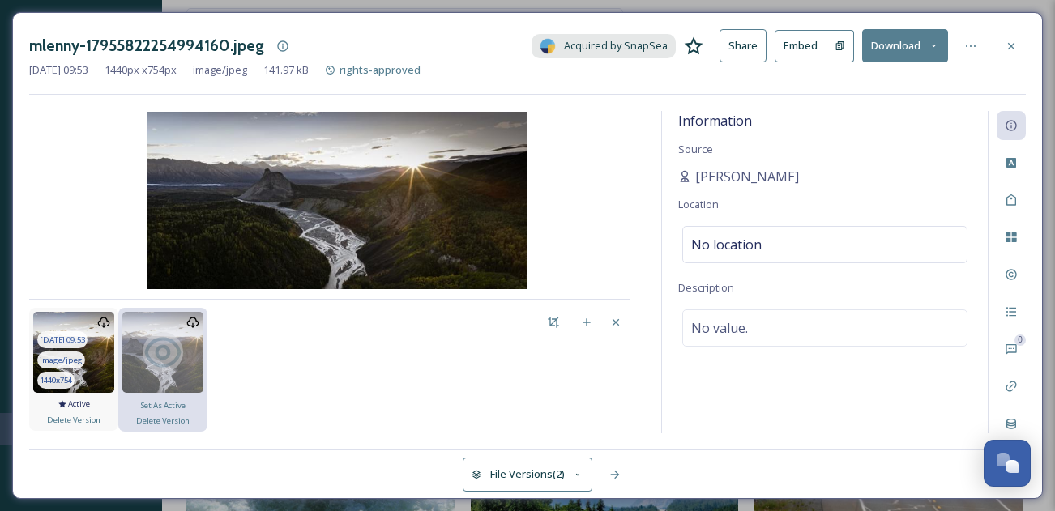
click at [102, 355] on img at bounding box center [73, 352] width 81 height 81
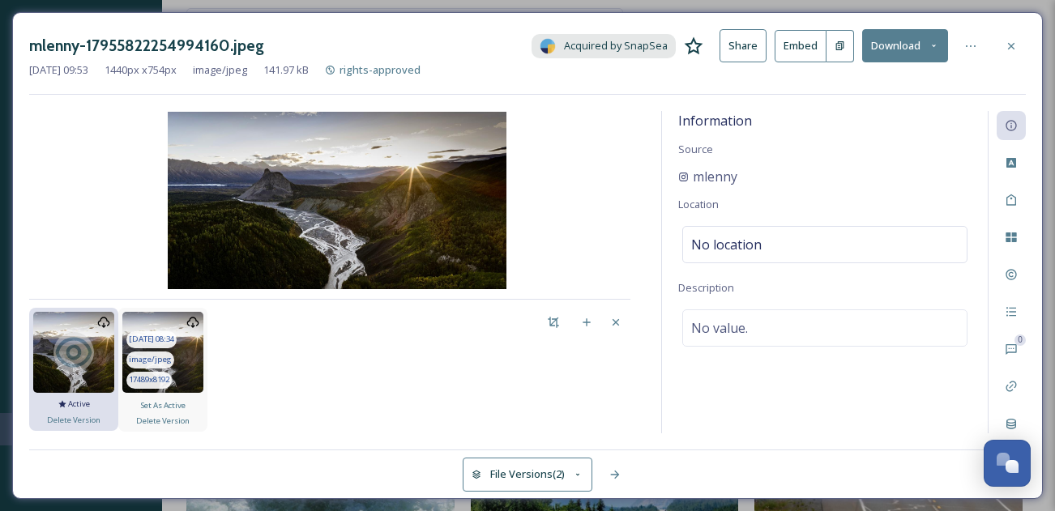
click at [188, 342] on img at bounding box center [162, 352] width 81 height 81
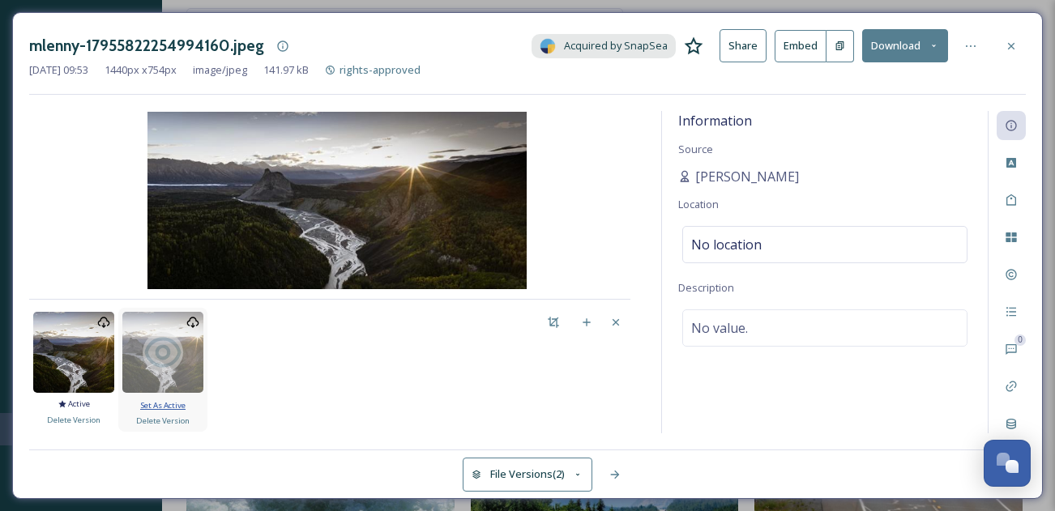
click at [178, 402] on span "Set As Active" at bounding box center [162, 405] width 45 height 11
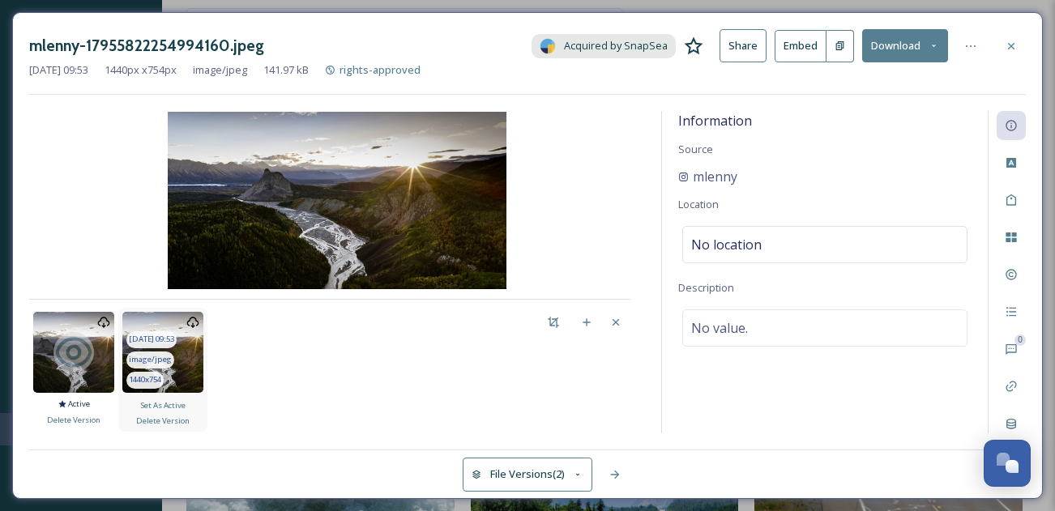
click at [192, 351] on img at bounding box center [162, 352] width 81 height 81
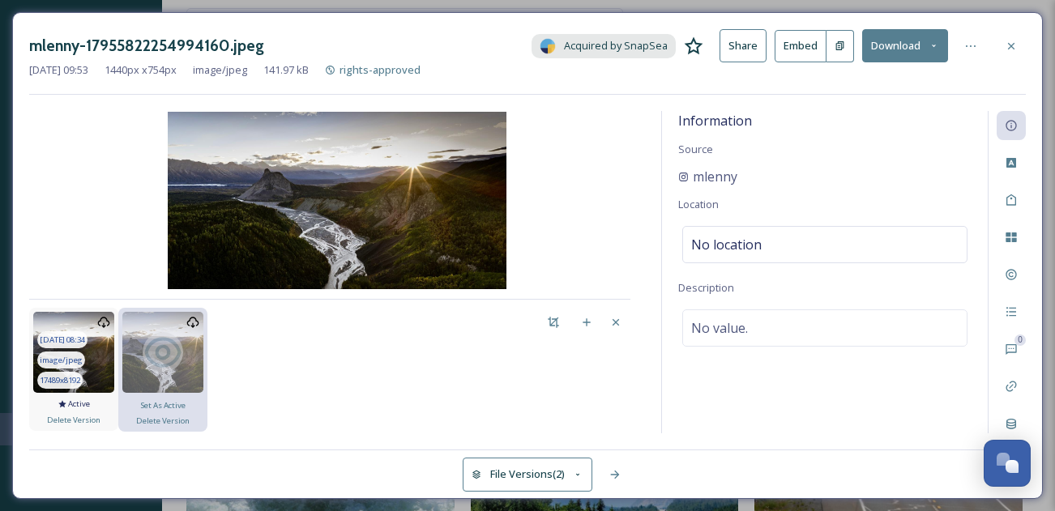
click at [99, 351] on img at bounding box center [73, 352] width 81 height 81
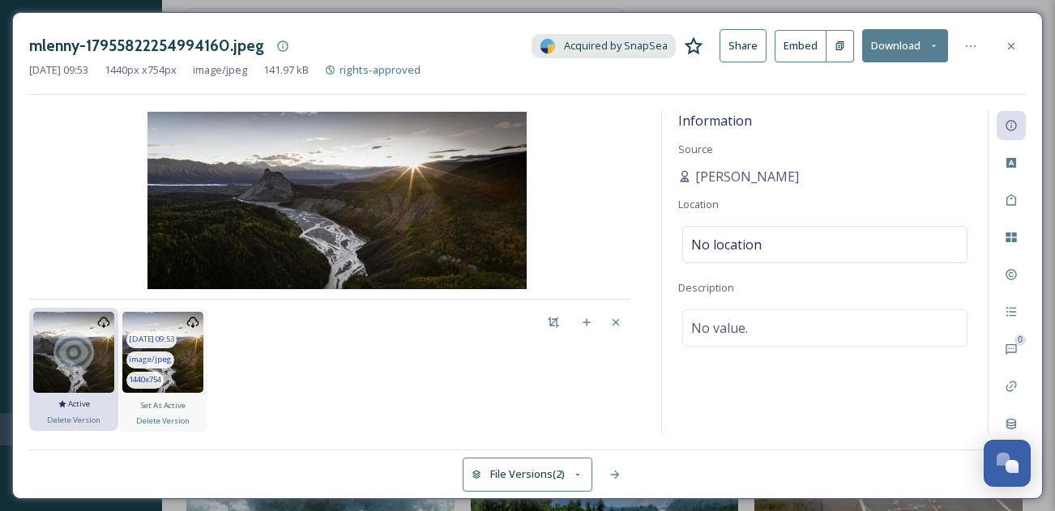
click at [193, 353] on img at bounding box center [162, 352] width 81 height 81
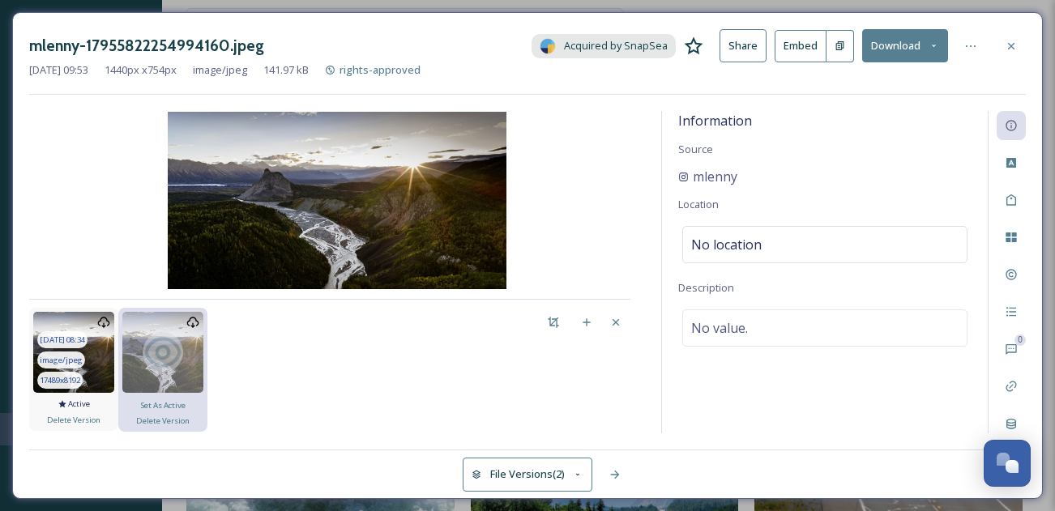
click at [101, 355] on img at bounding box center [73, 352] width 81 height 81
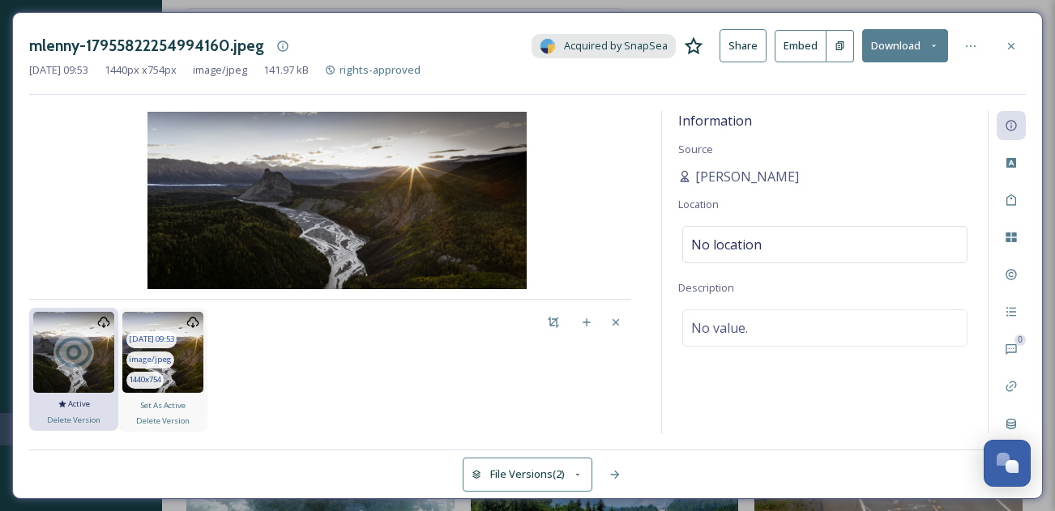
click at [192, 363] on img at bounding box center [162, 352] width 81 height 81
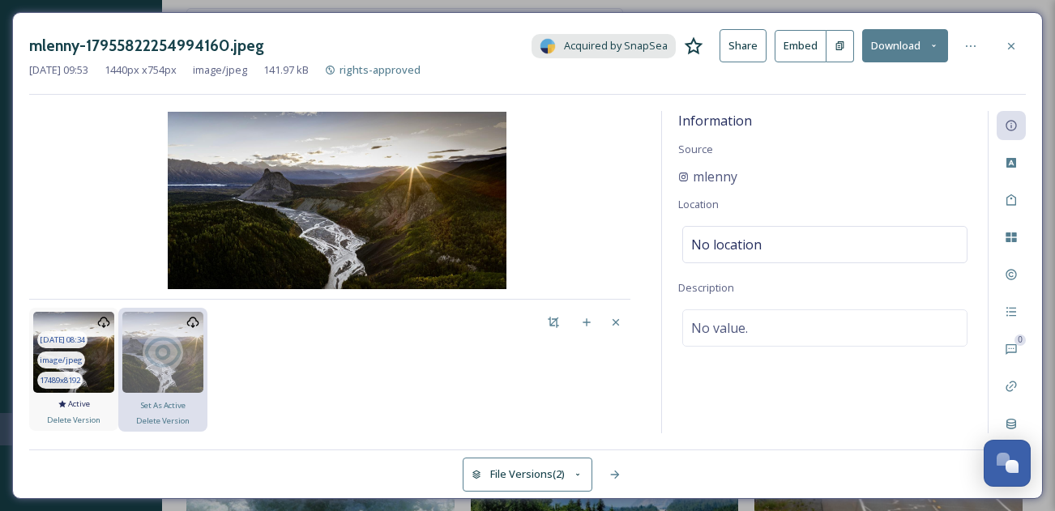
click at [102, 357] on img at bounding box center [73, 352] width 81 height 81
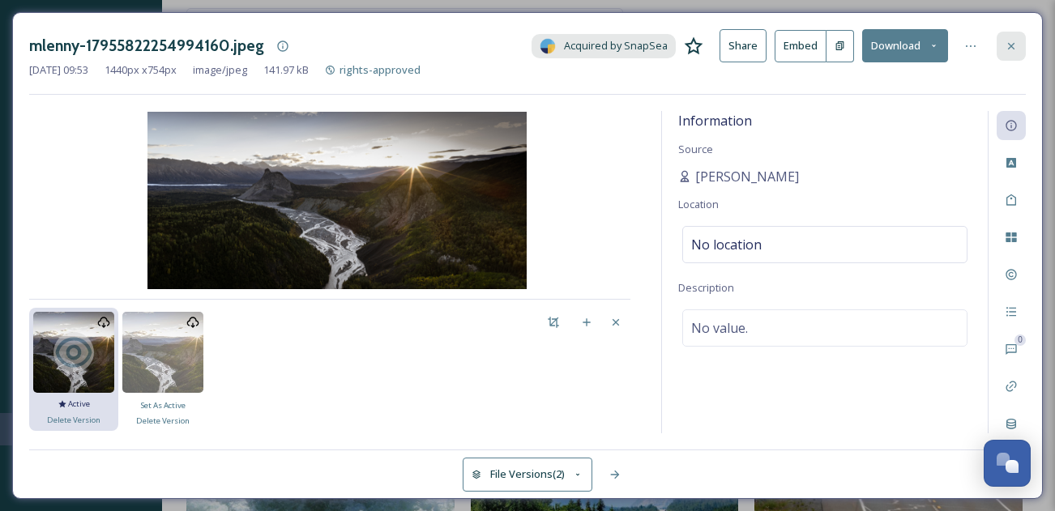
click at [1012, 45] on icon at bounding box center [1011, 46] width 13 height 13
